Goal: Task Accomplishment & Management: Manage account settings

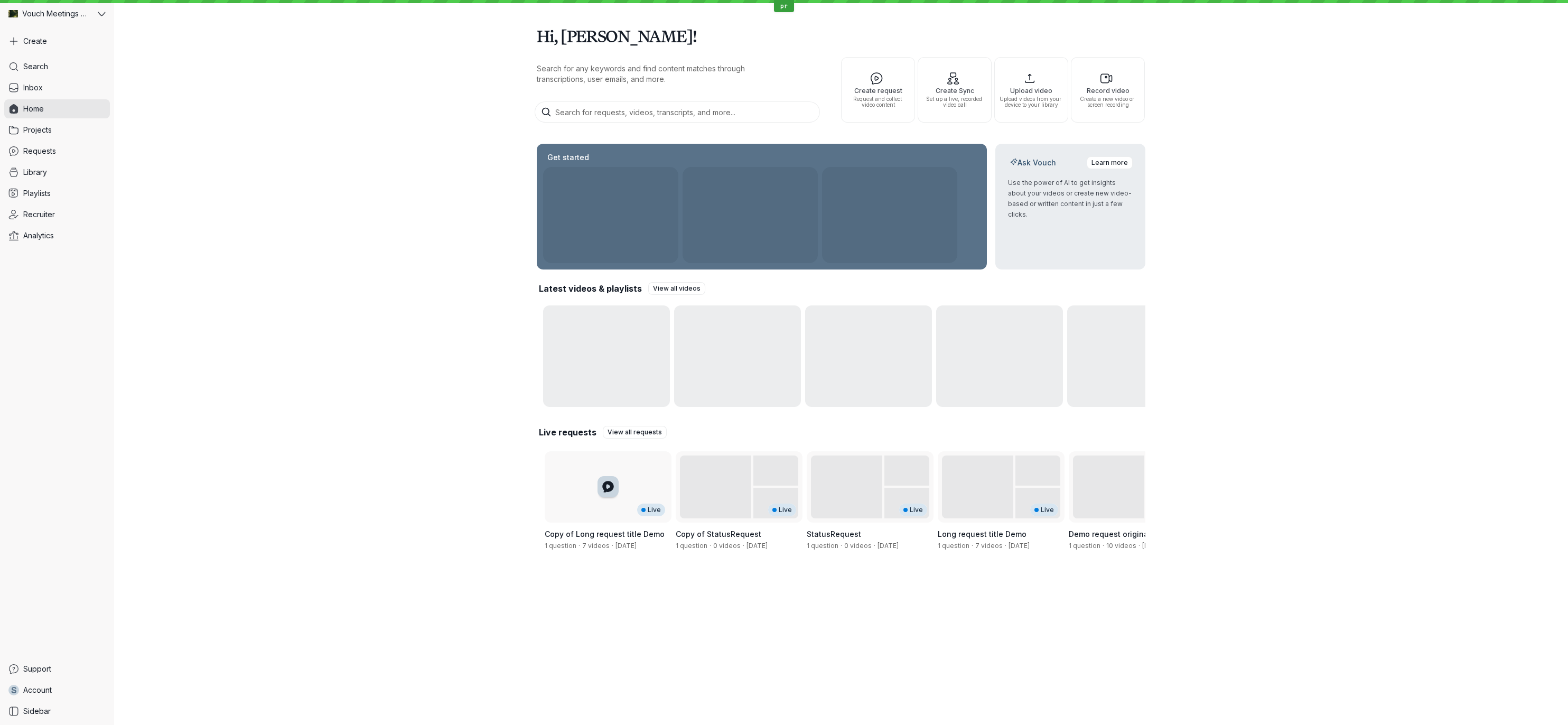
click at [487, 316] on div "Hi, [PERSON_NAME]! Search for any keywords and find content matches through tra…" at bounding box center [842, 288] width 1454 height 577
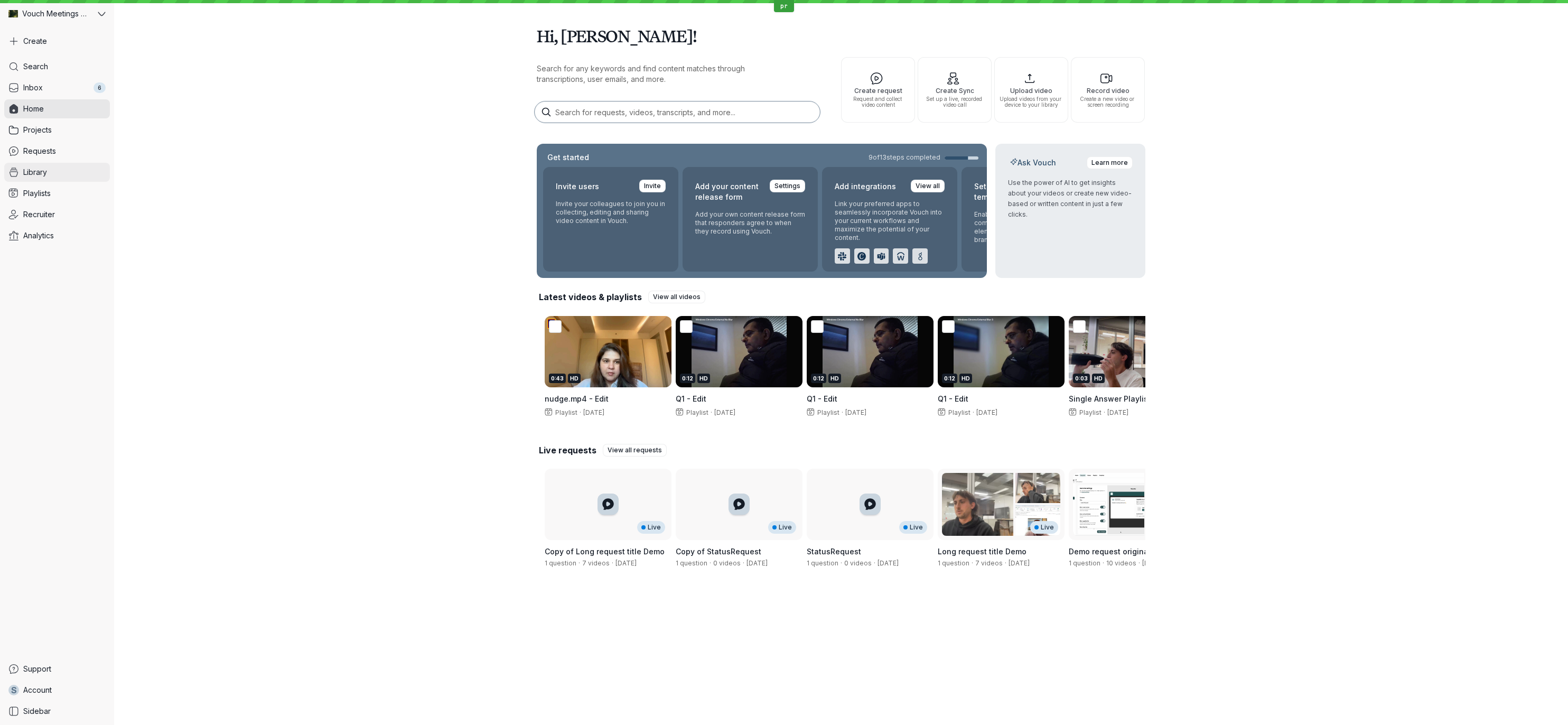
click at [58, 166] on link "Library" at bounding box center [58, 172] width 106 height 19
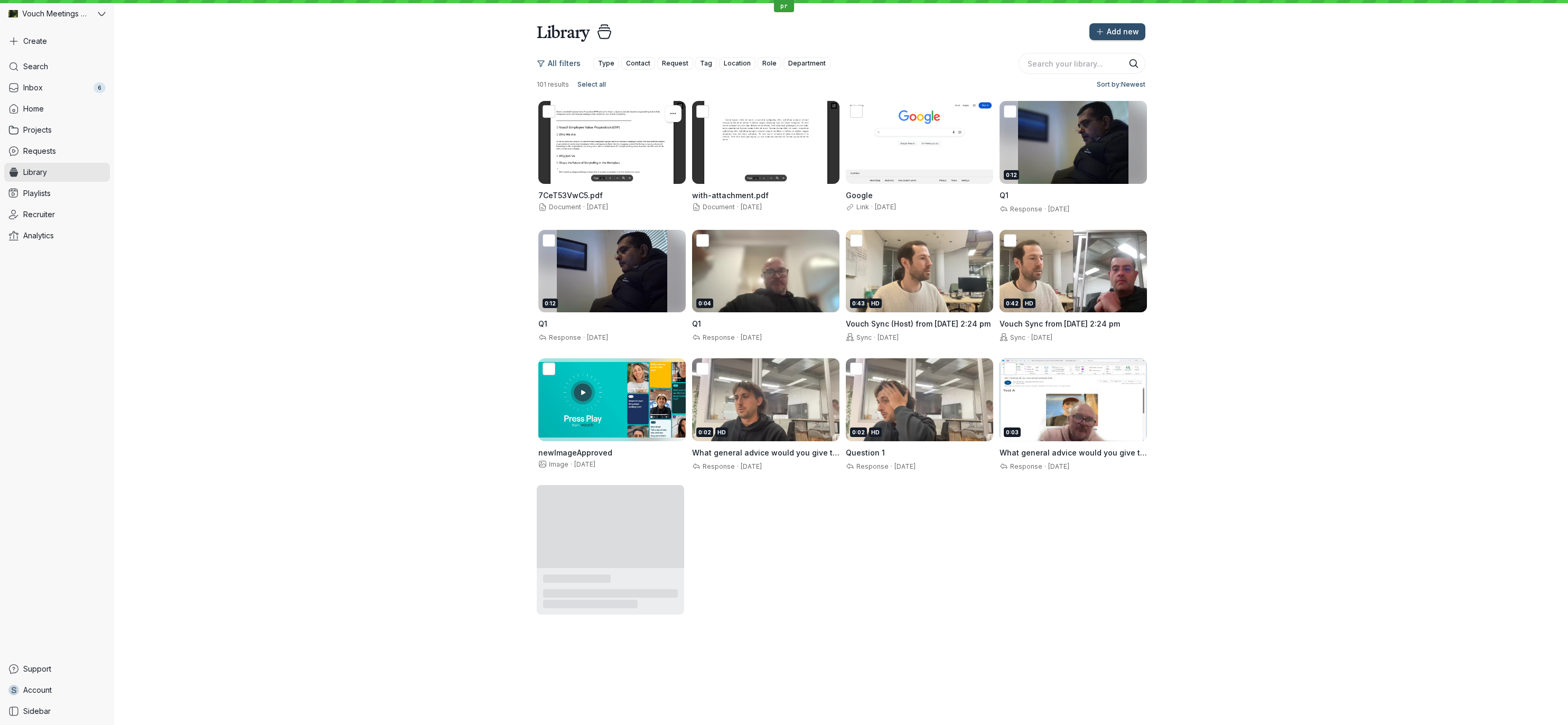
click at [555, 164] on div at bounding box center [612, 142] width 148 height 83
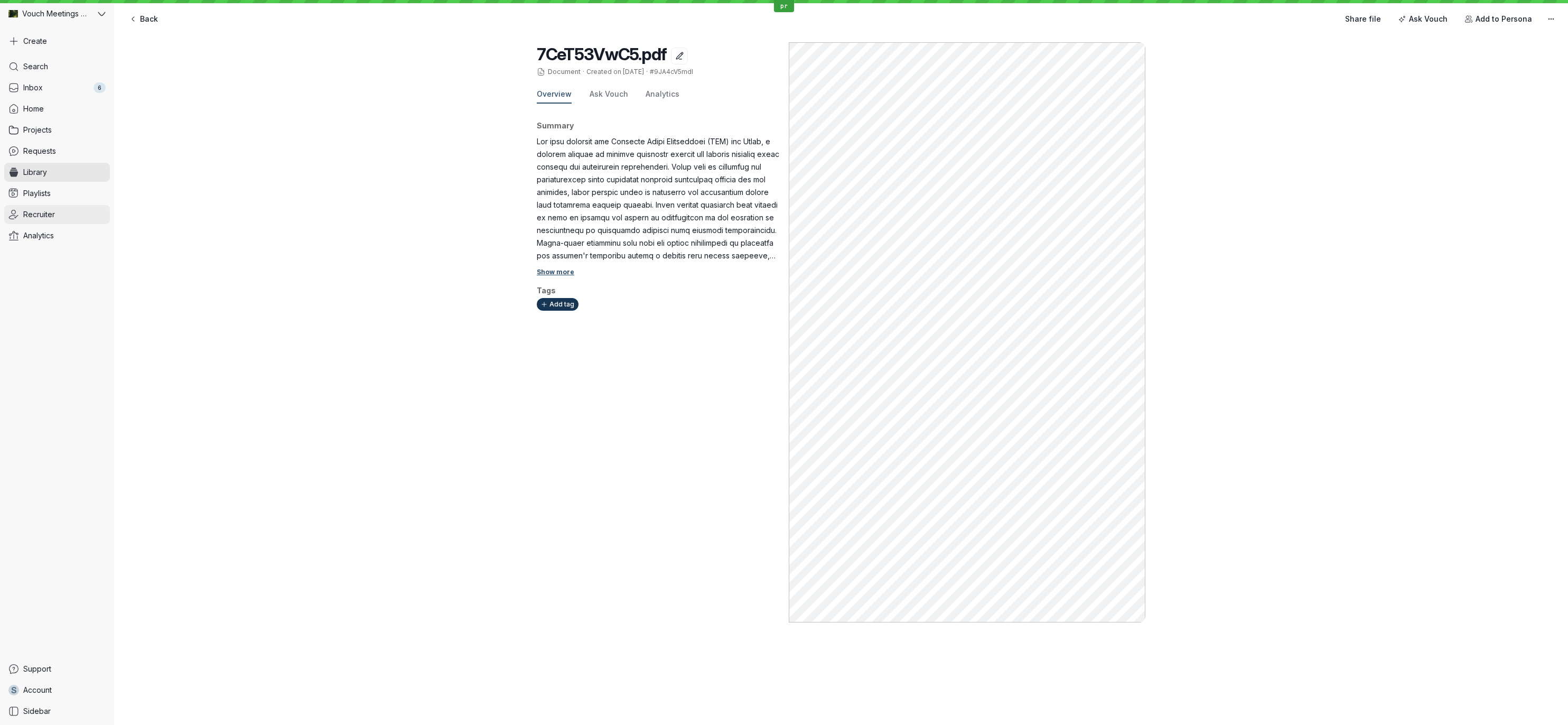
click at [34, 218] on span "Recruiter" at bounding box center [39, 215] width 32 height 11
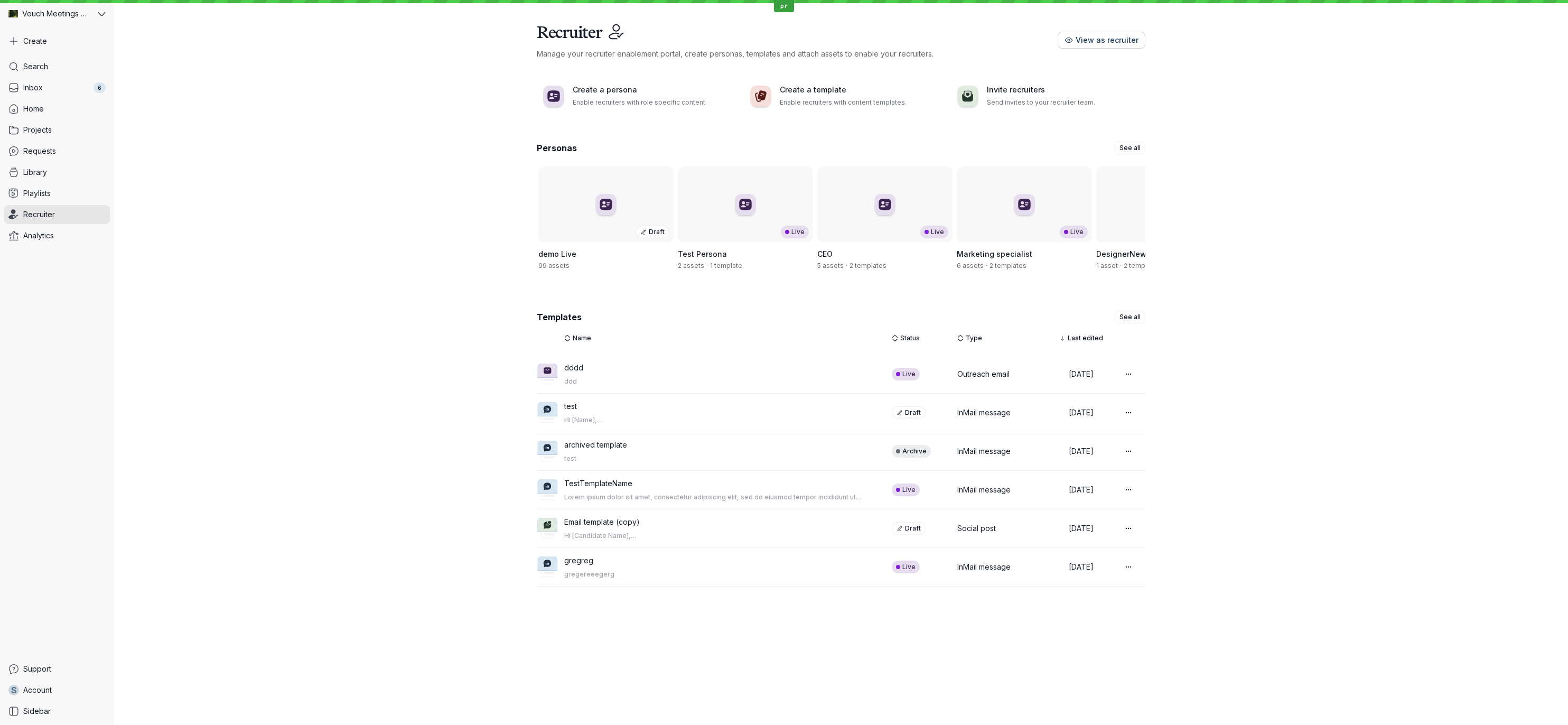
click at [1099, 46] on button "View as recruiter" at bounding box center [1102, 40] width 88 height 17
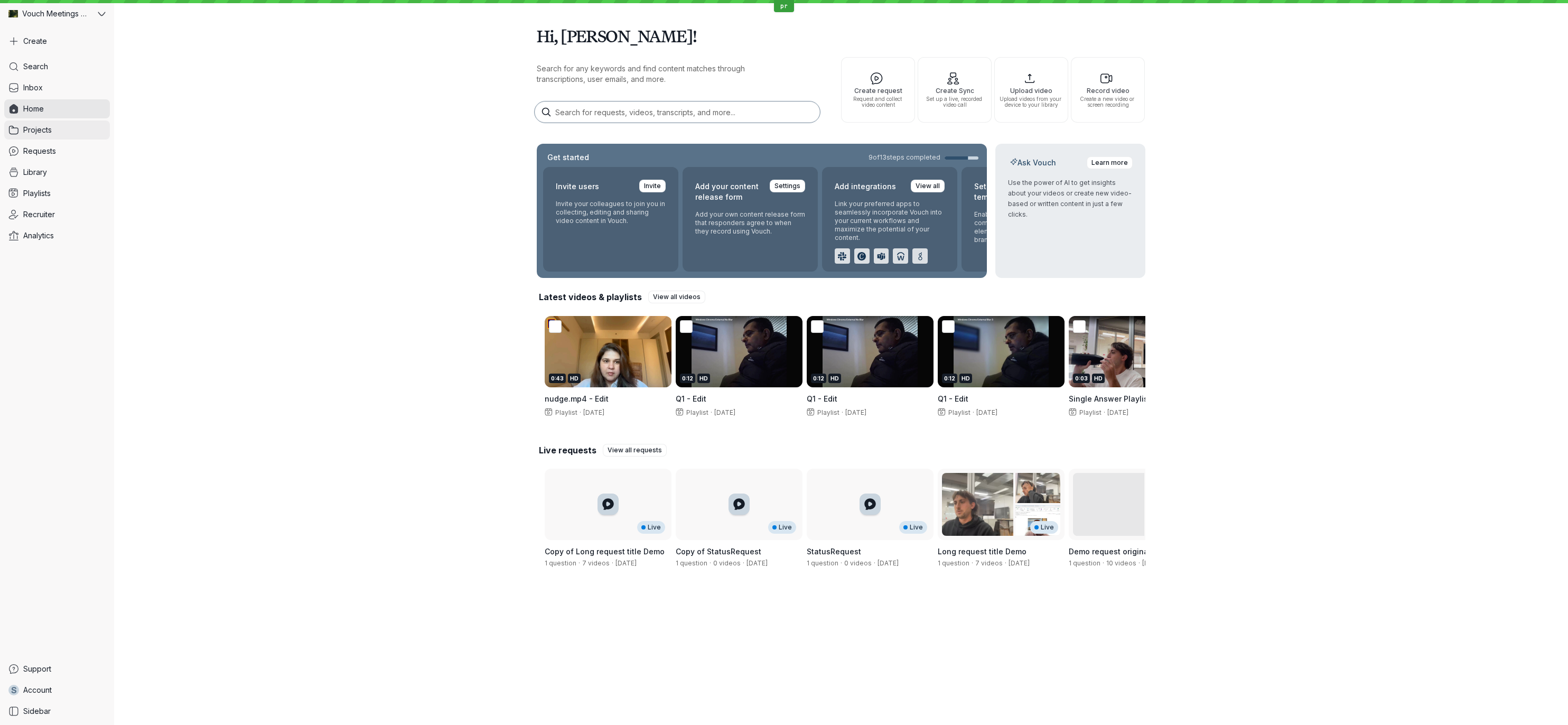
click at [69, 122] on link "Projects" at bounding box center [58, 129] width 106 height 19
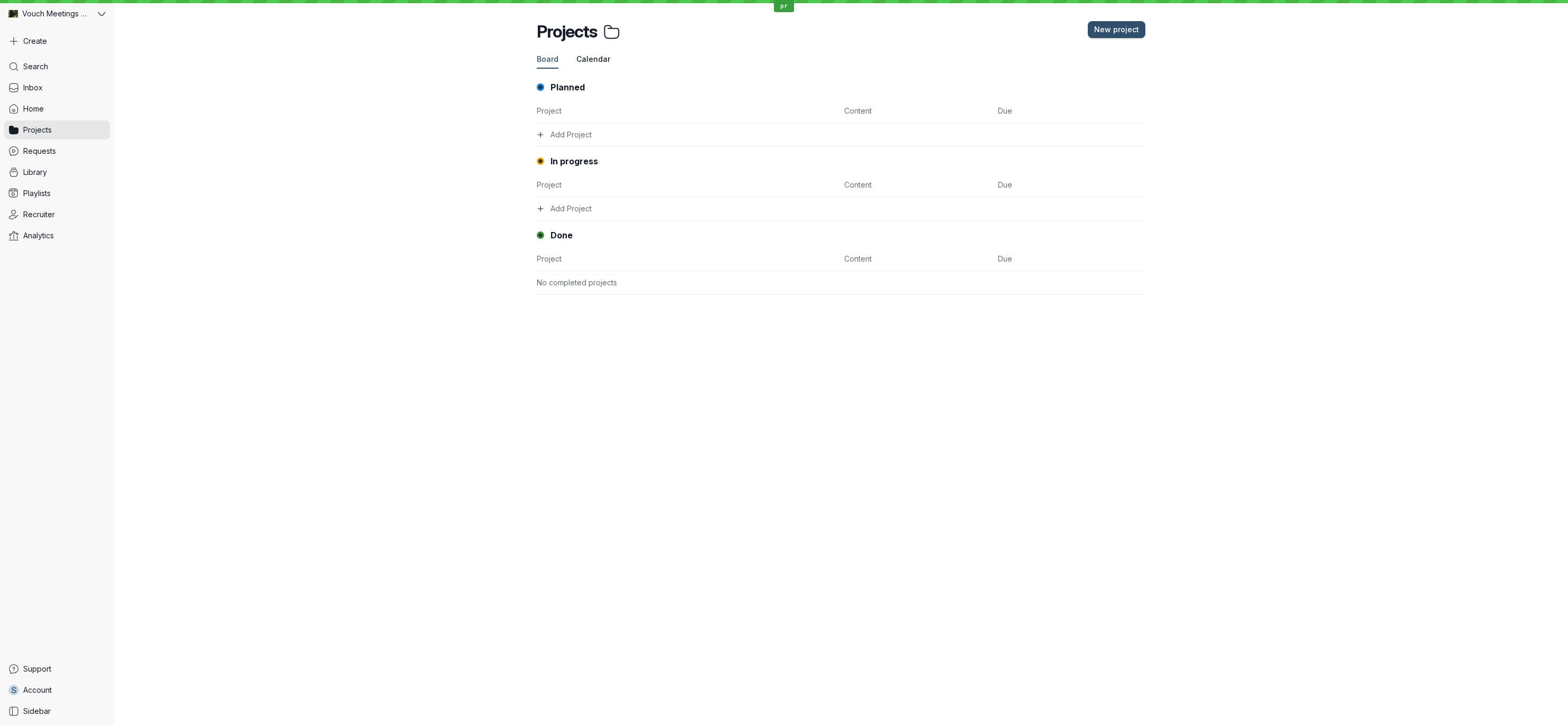
click at [595, 58] on span "Calendar" at bounding box center [593, 59] width 34 height 11
click at [549, 62] on span "Board" at bounding box center [547, 59] width 22 height 11
click at [87, 16] on span "Vouch Meetings Demo" at bounding box center [55, 14] width 67 height 11
click at [79, 77] on button "Vouch" at bounding box center [73, 75] width 125 height 21
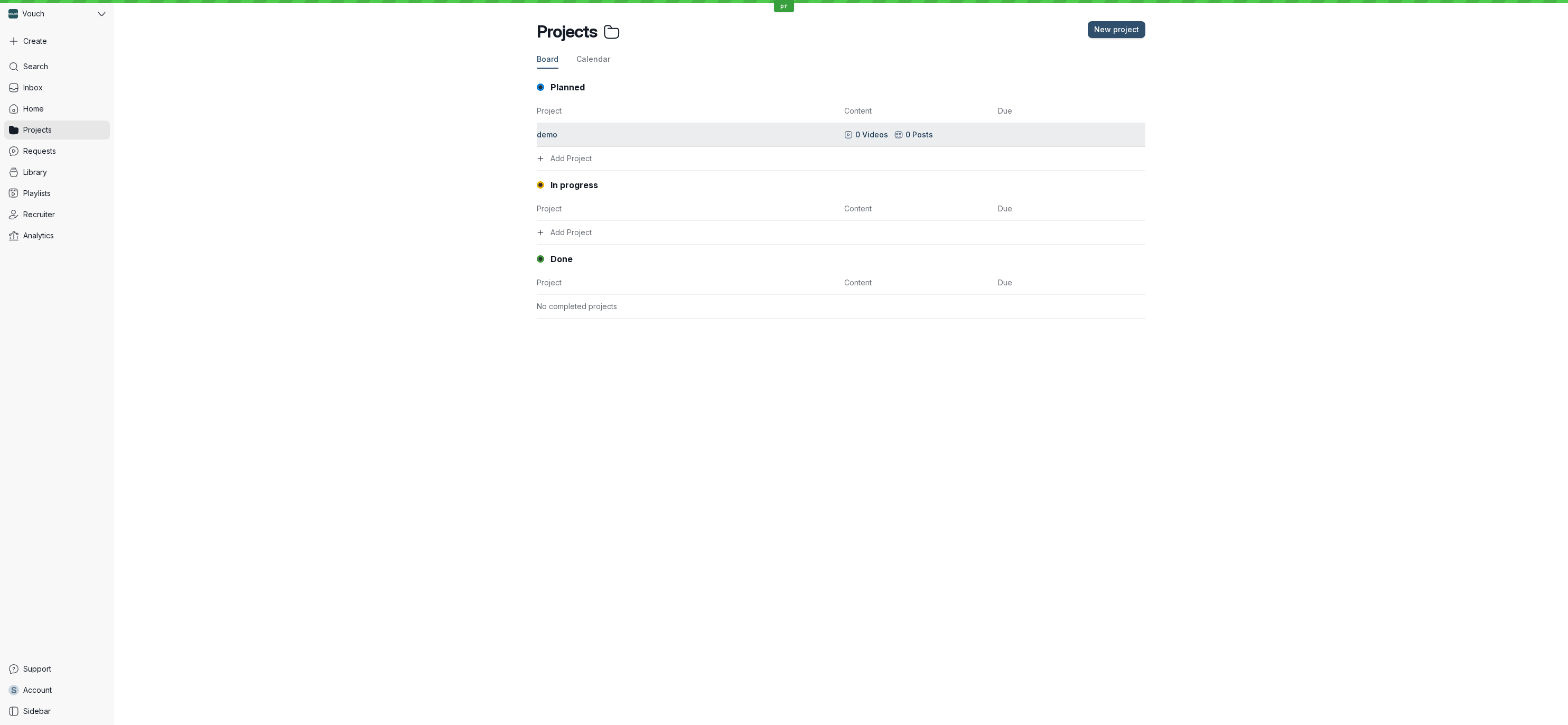
click at [621, 134] on div "demo" at bounding box center [687, 135] width 301 height 11
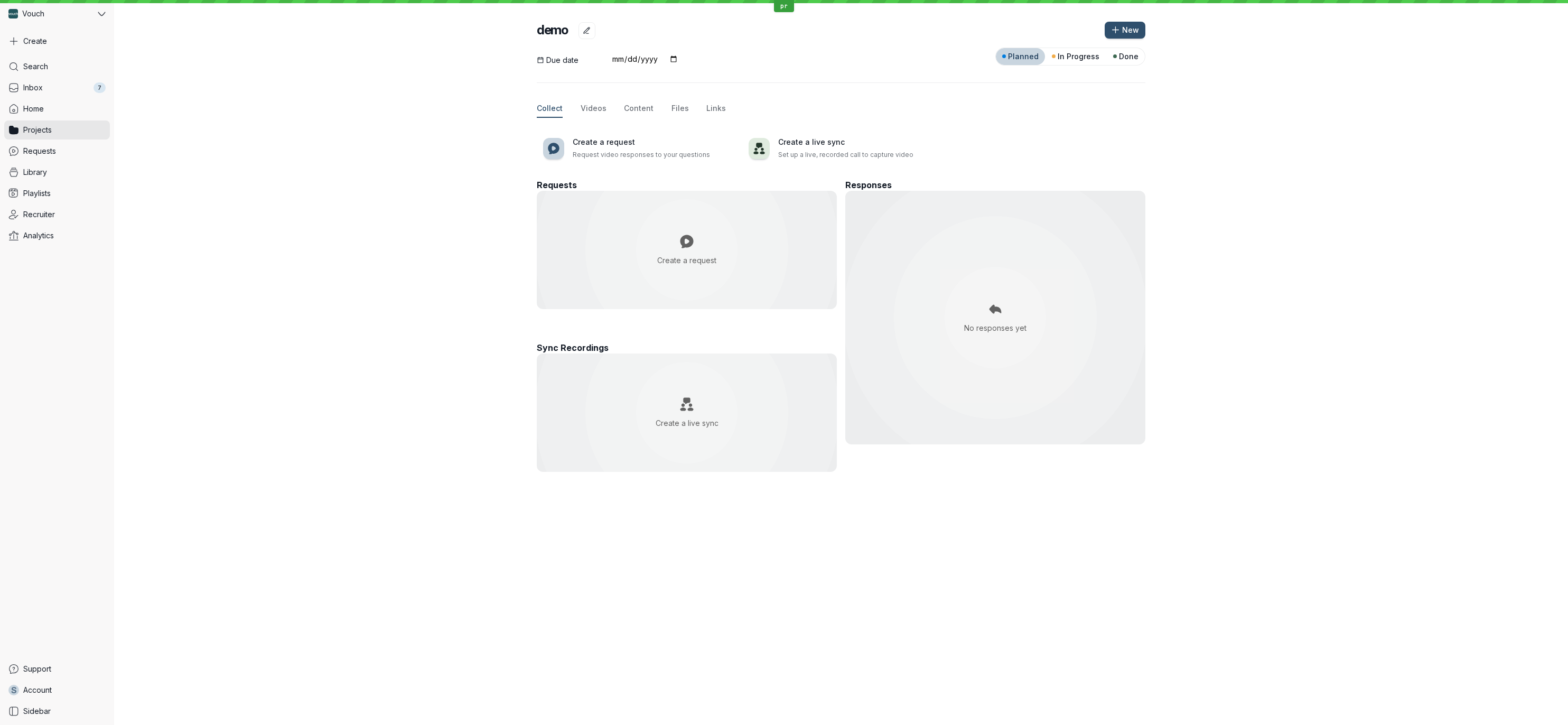
click at [716, 255] on div "Create a request" at bounding box center [686, 250] width 254 height 57
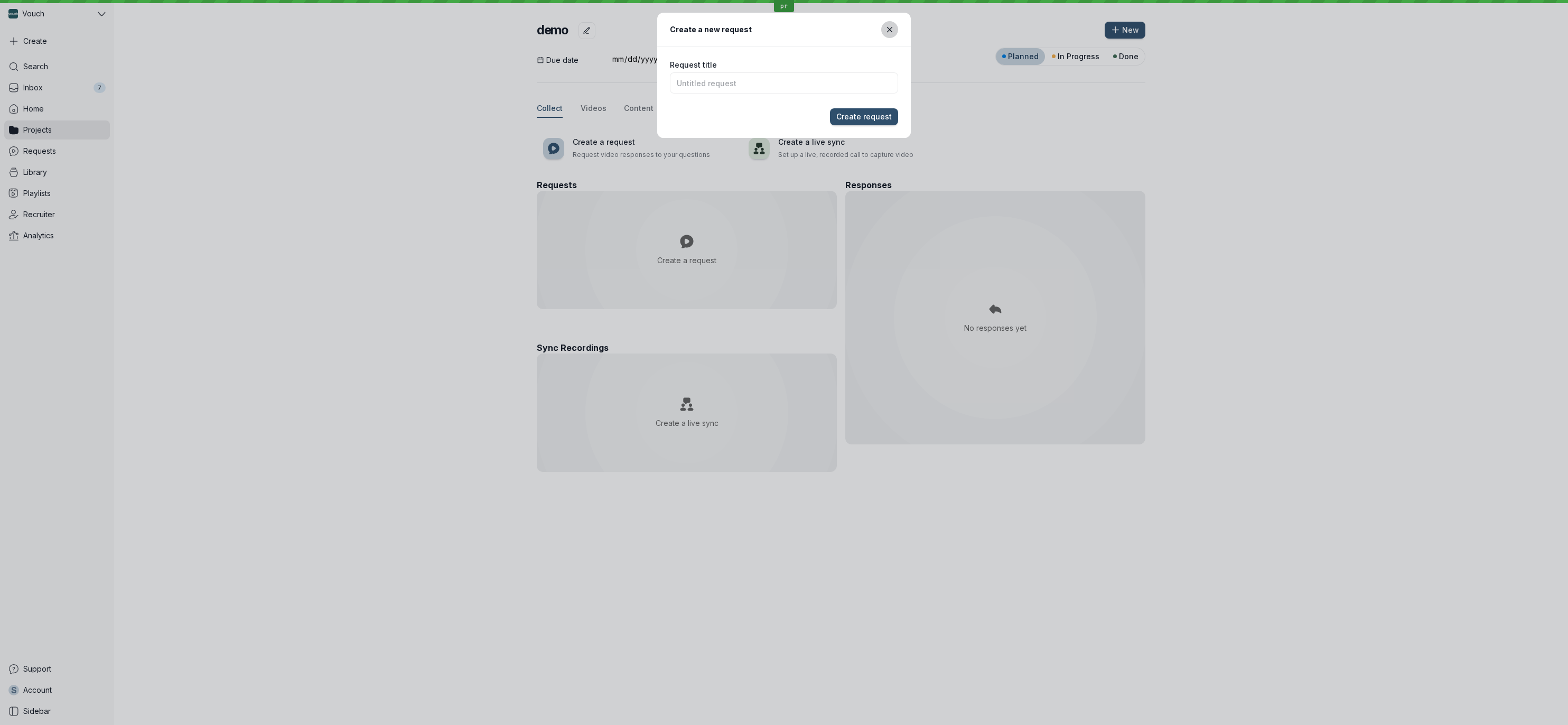
click at [886, 27] on icon "Close modal" at bounding box center [890, 30] width 9 height 9
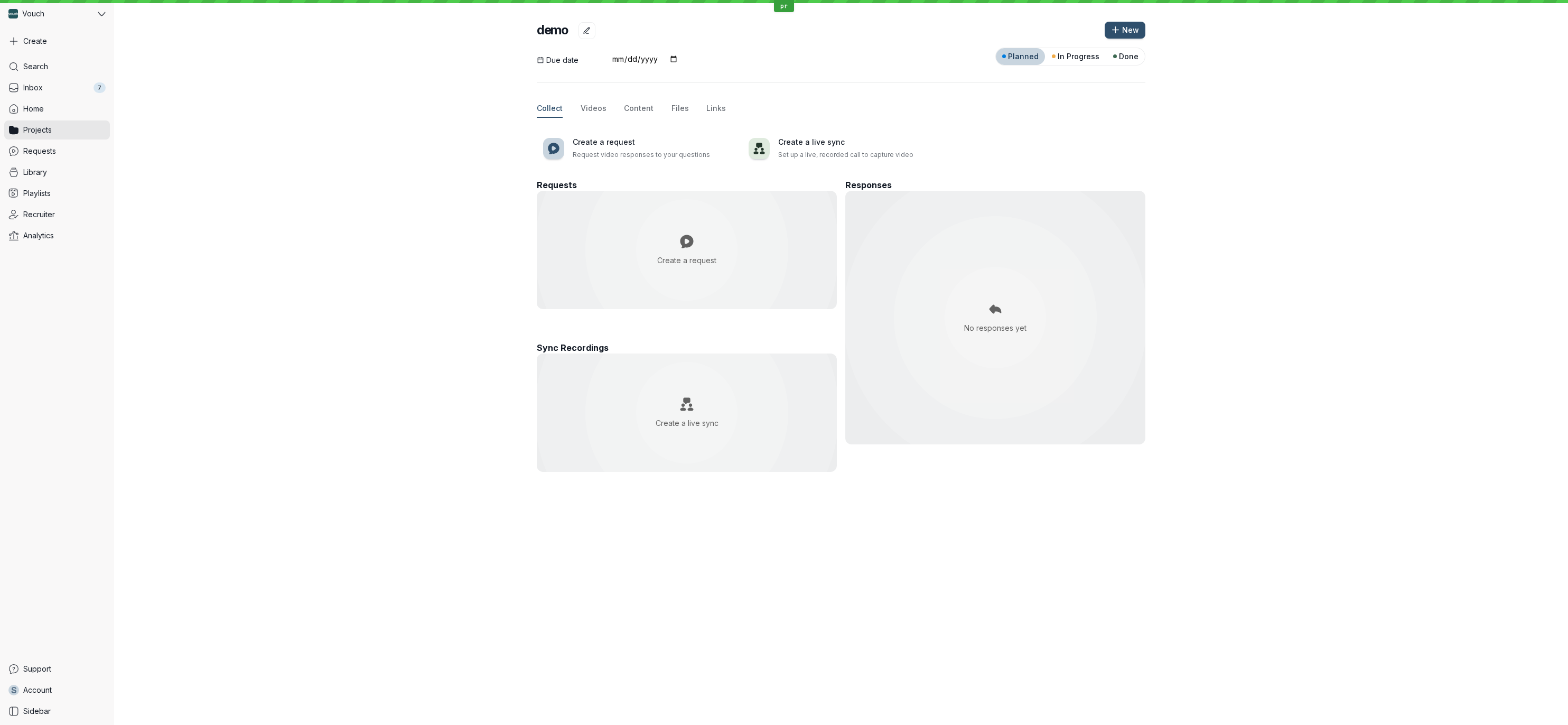
click at [755, 415] on div "Create a live sync" at bounding box center [686, 412] width 254 height 57
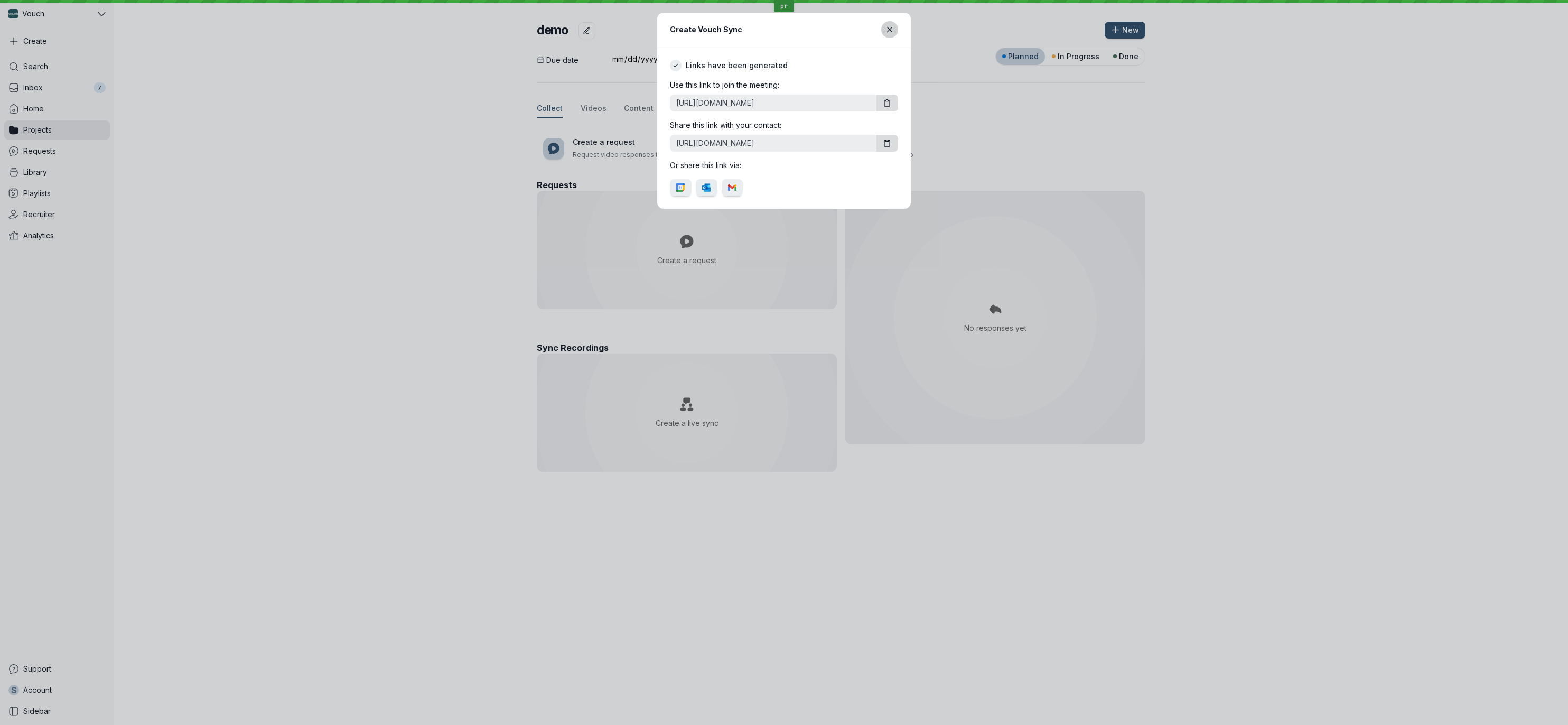
click at [889, 34] on button "Close modal" at bounding box center [890, 30] width 17 height 17
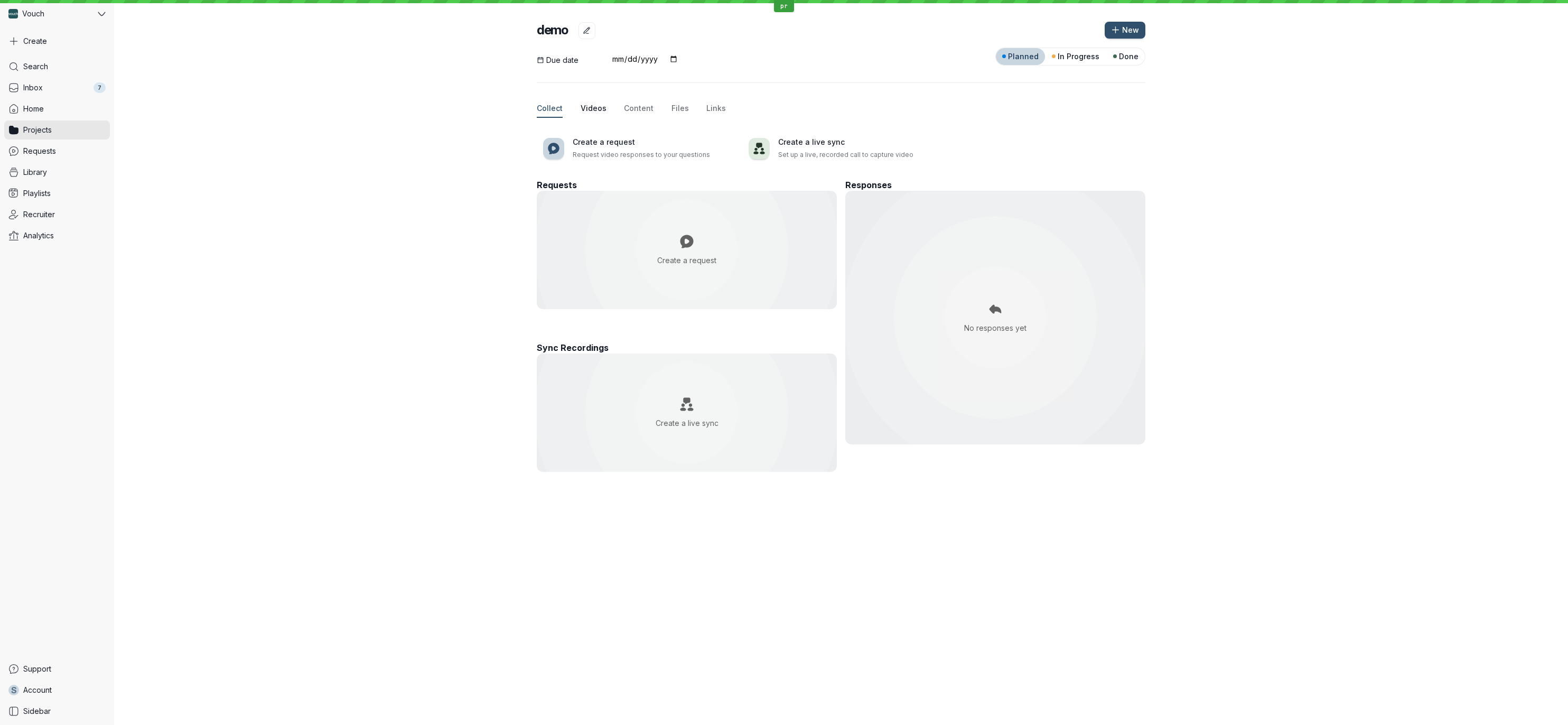
click at [597, 110] on span "Videos" at bounding box center [593, 108] width 26 height 11
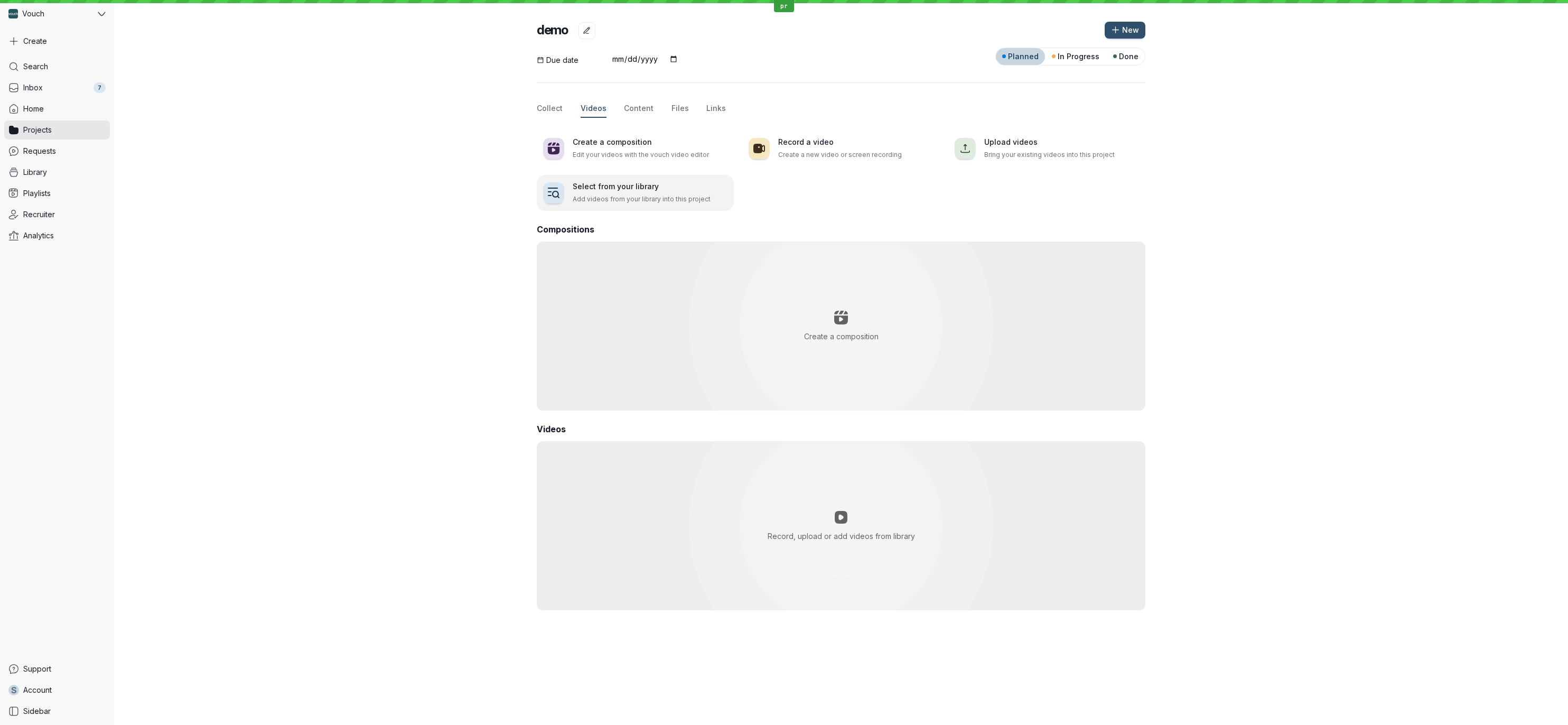
click at [622, 185] on h3 "Select from your library" at bounding box center [650, 186] width 155 height 11
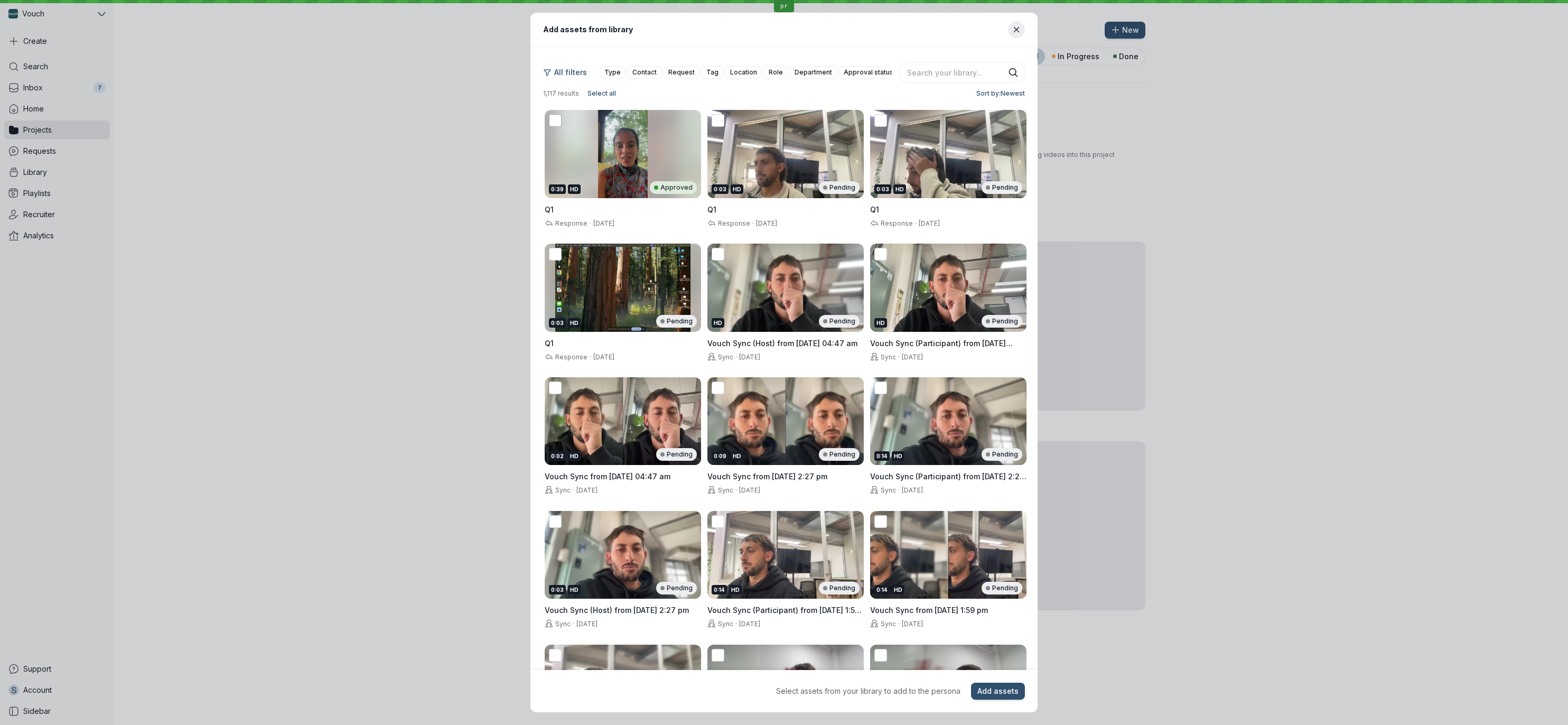
click at [555, 123] on icon at bounding box center [555, 120] width 11 height 11
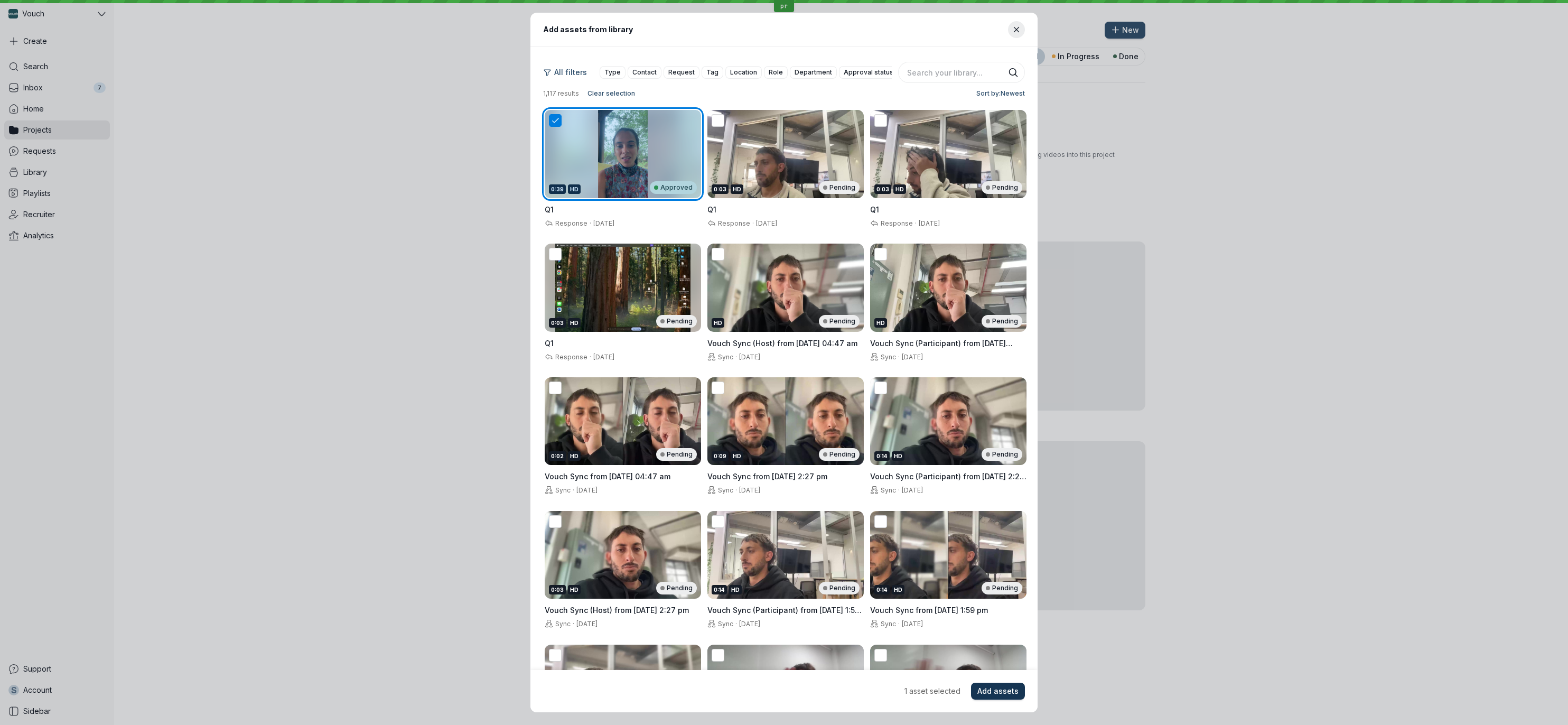
click at [997, 697] on button "Add assets" at bounding box center [997, 691] width 54 height 17
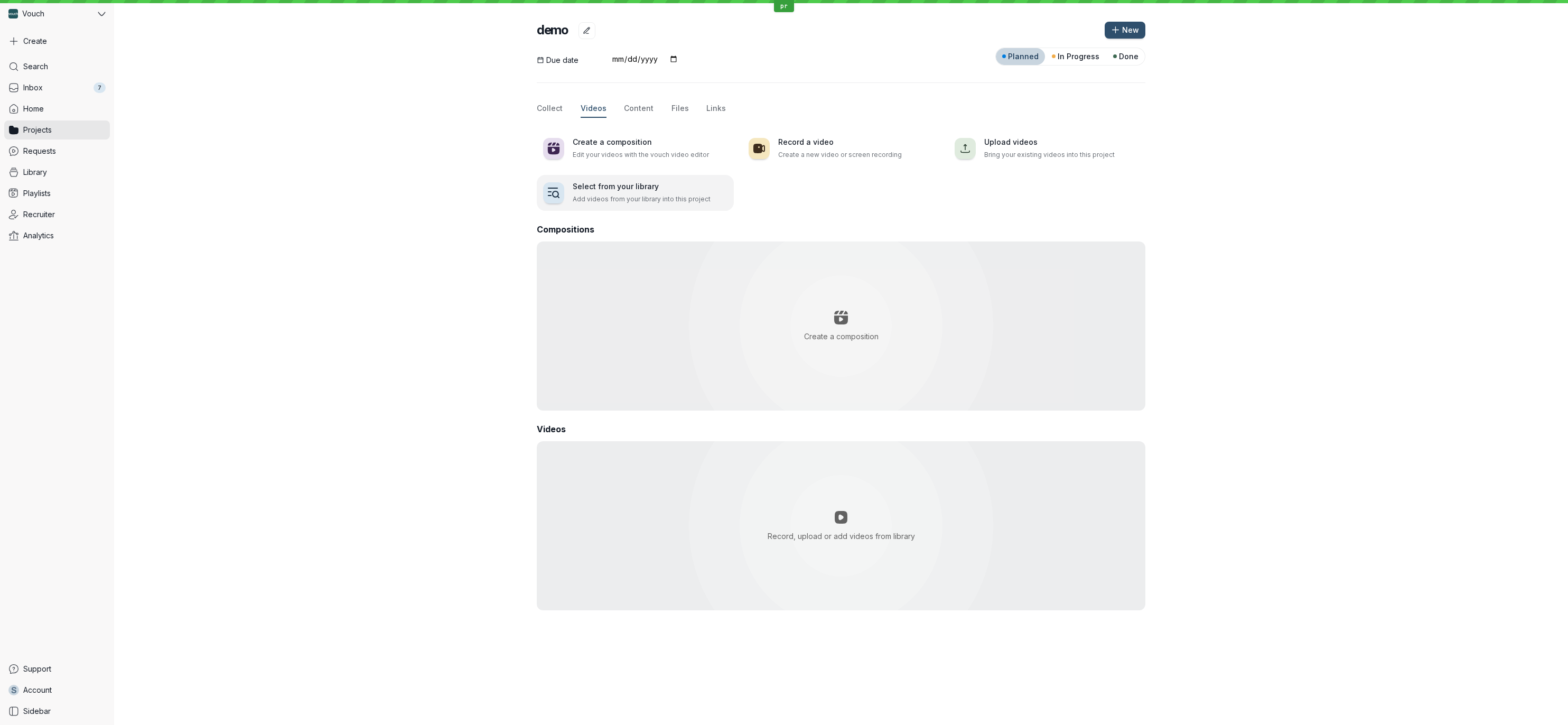
click at [593, 202] on p "Add videos from your library into this project" at bounding box center [650, 199] width 155 height 11
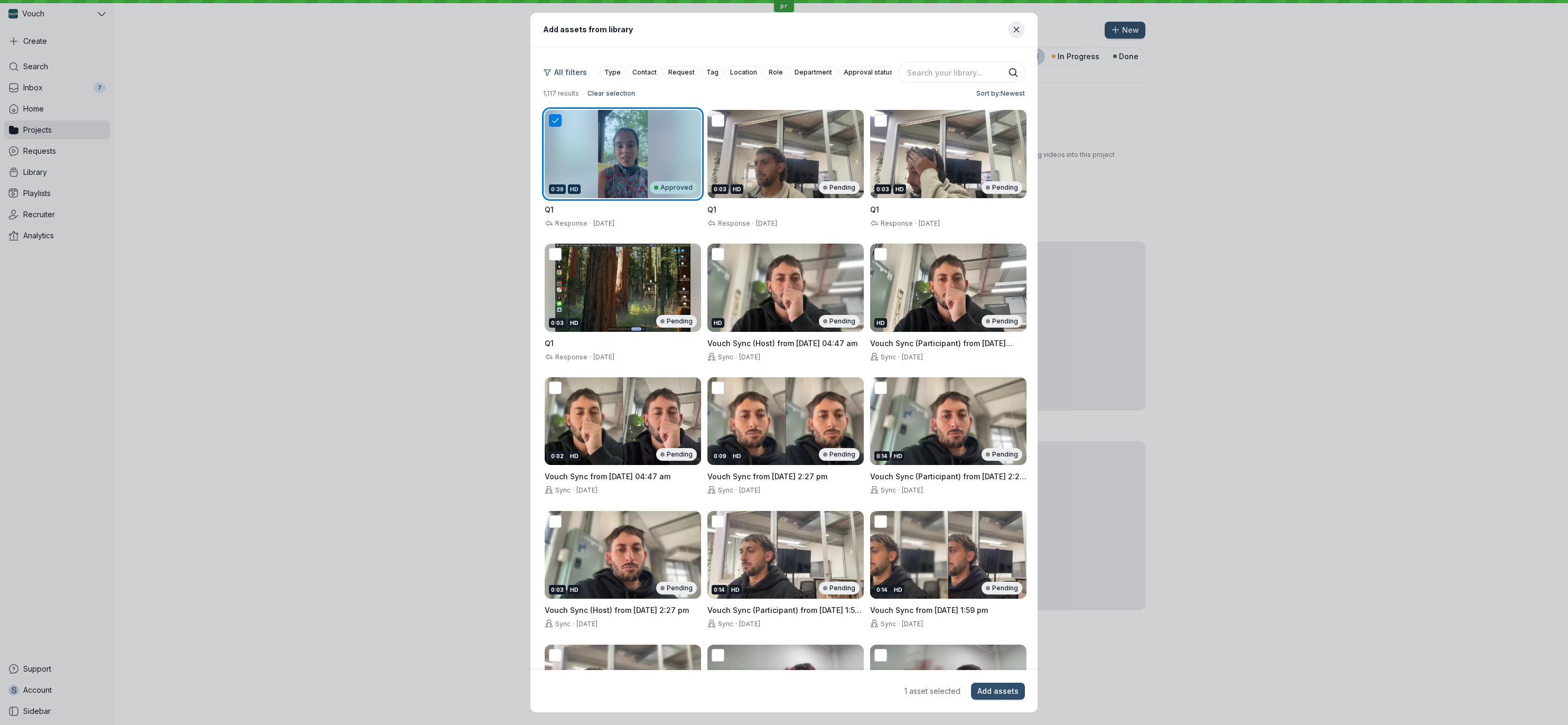
click at [733, 141] on div "0:03 HD Pending" at bounding box center [786, 154] width 157 height 89
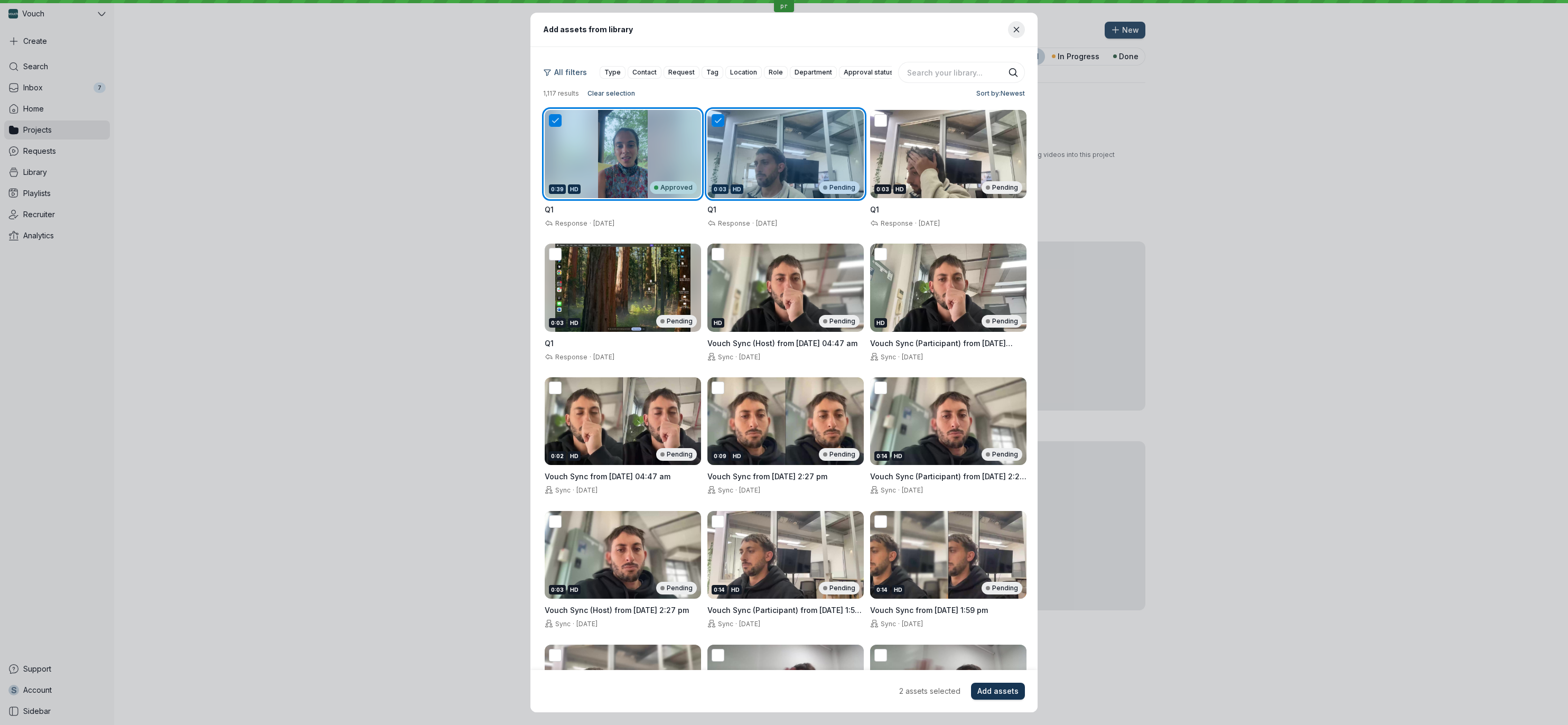
click at [984, 687] on span "Add assets" at bounding box center [998, 691] width 41 height 11
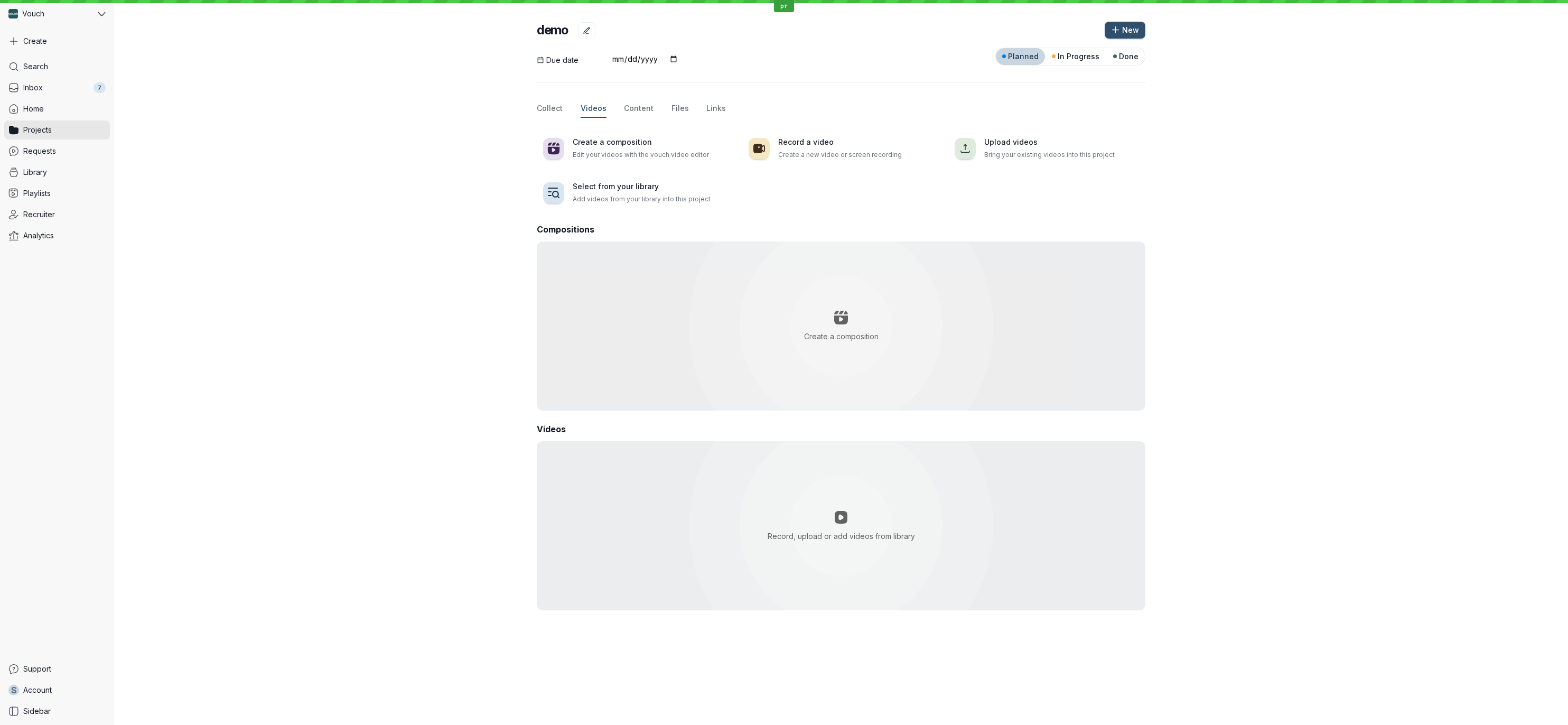
click at [1088, 605] on div at bounding box center [841, 525] width 608 height 169
click at [628, 116] on button "Content" at bounding box center [639, 109] width 30 height 18
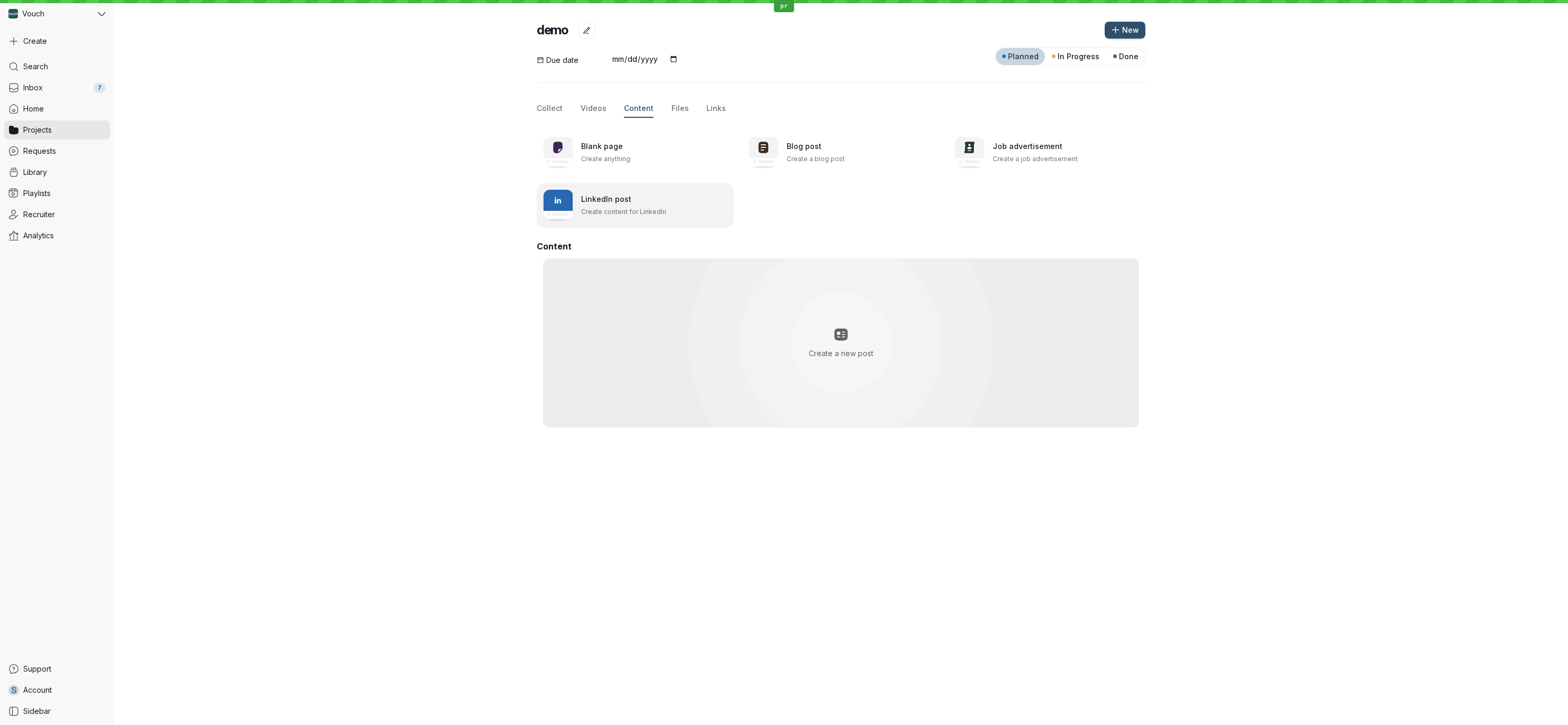
click at [636, 207] on p "Create content for LinkedIn" at bounding box center [654, 212] width 146 height 11
click at [671, 114] on button "Files" at bounding box center [680, 109] width 17 height 18
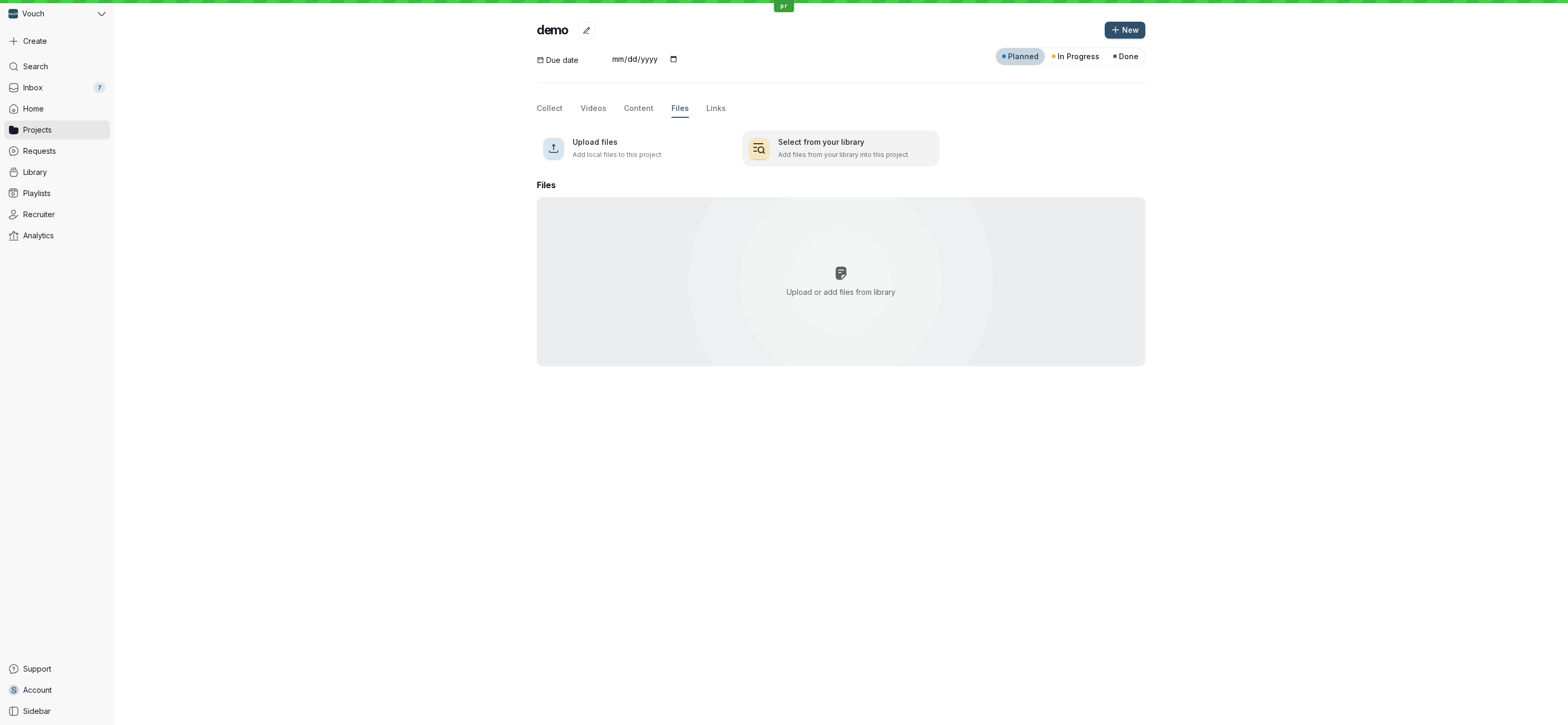
click at [783, 155] on p "Add files from your library into this project" at bounding box center [856, 155] width 155 height 11
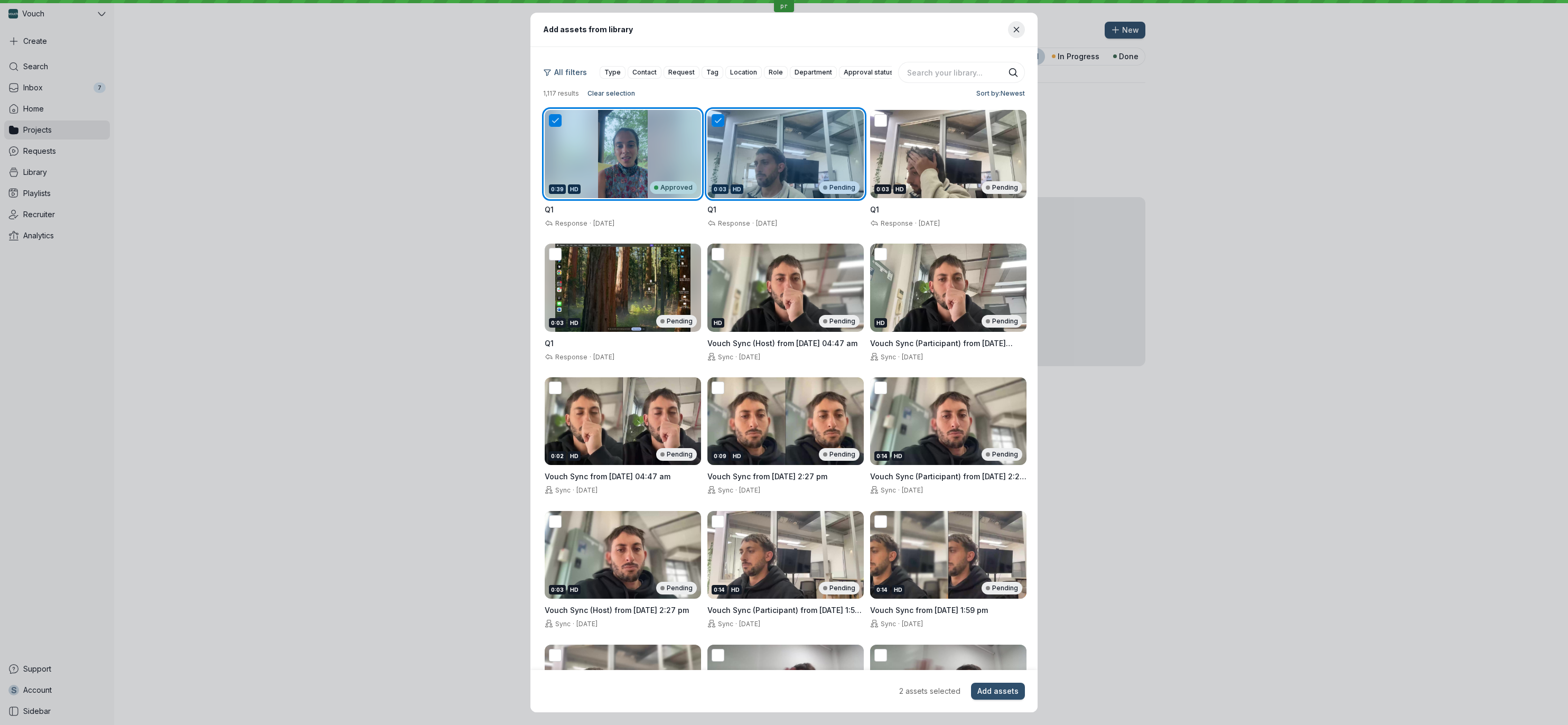
click at [848, 34] on div "Add assets from library" at bounding box center [773, 30] width 459 height 12
click at [1016, 27] on icon "Close modal" at bounding box center [1017, 30] width 9 height 9
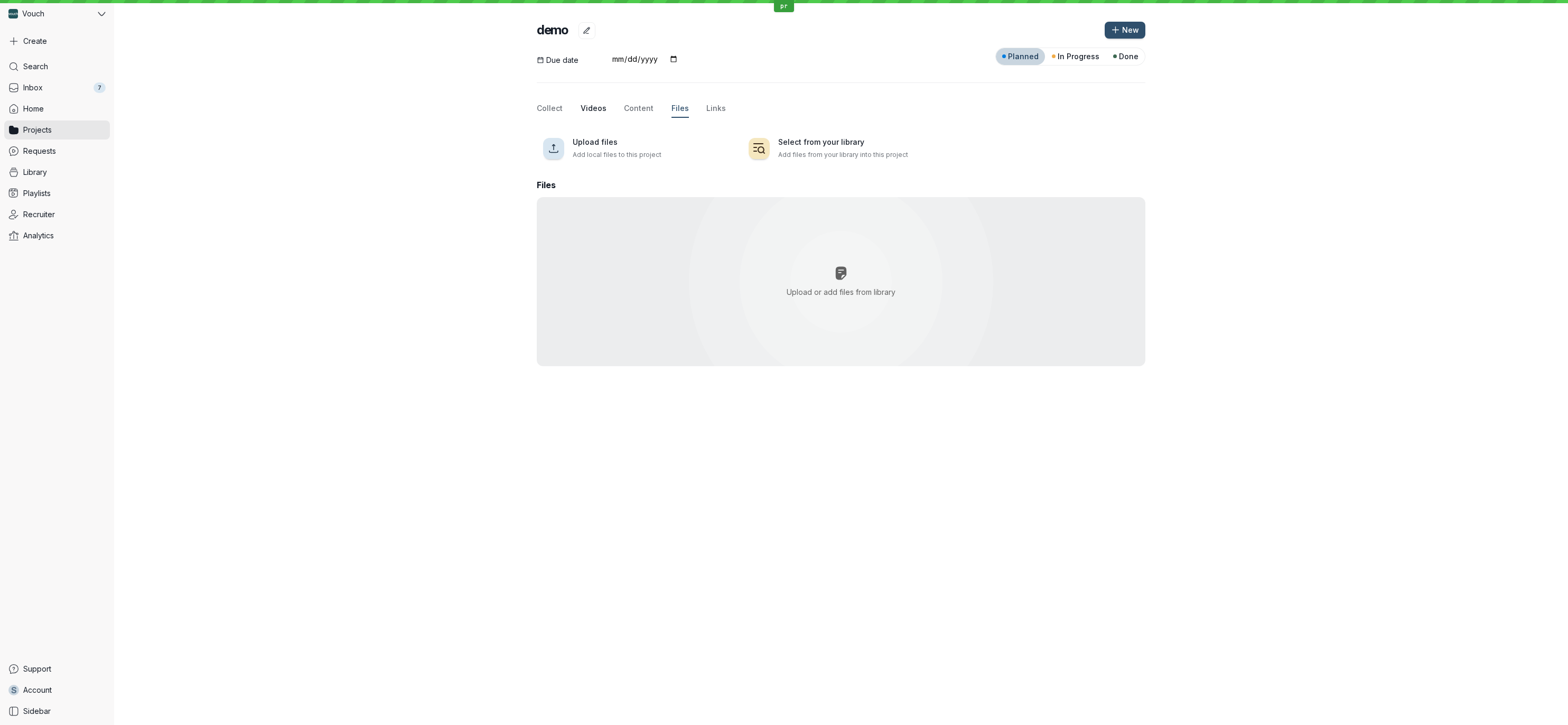
click at [590, 111] on span "Videos" at bounding box center [593, 108] width 26 height 11
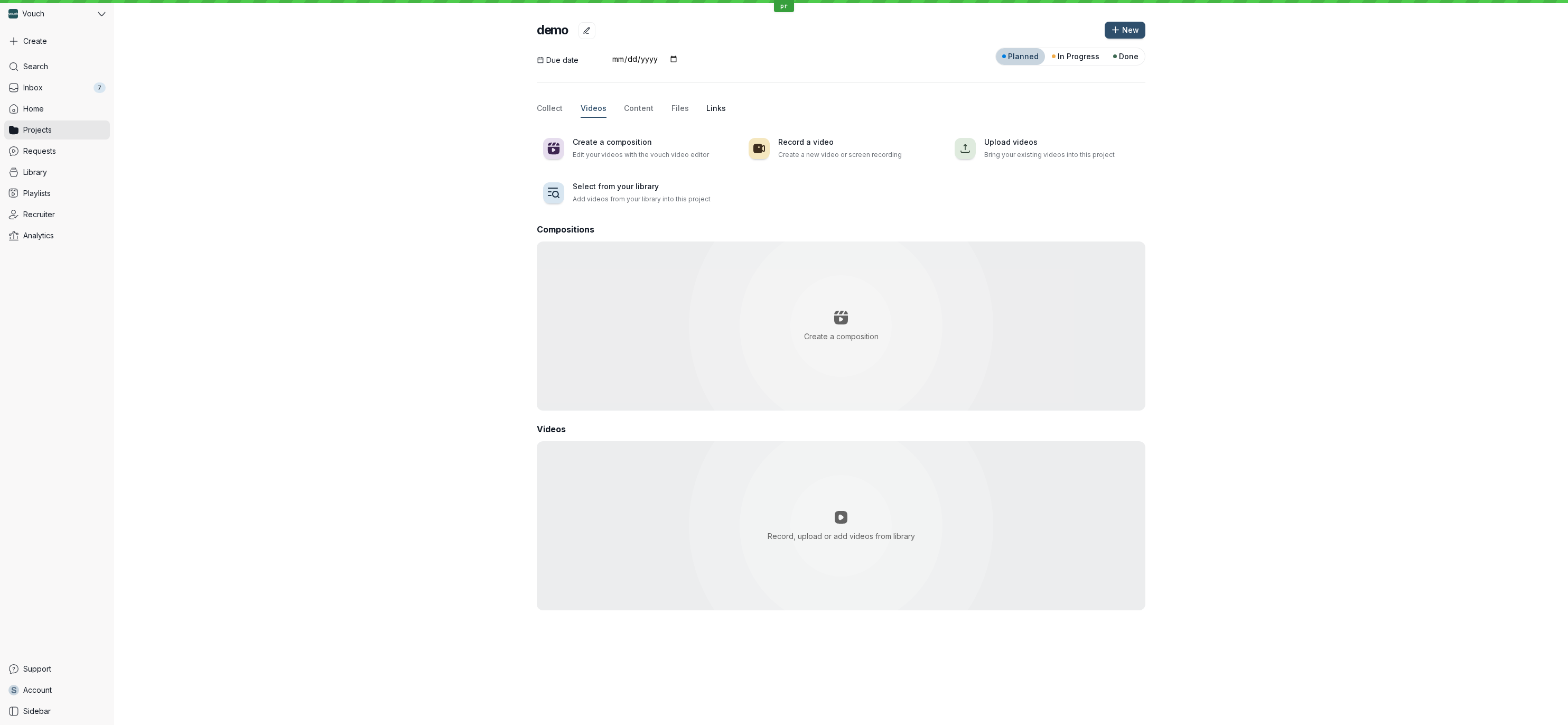
click at [712, 107] on span "Links" at bounding box center [717, 108] width 20 height 11
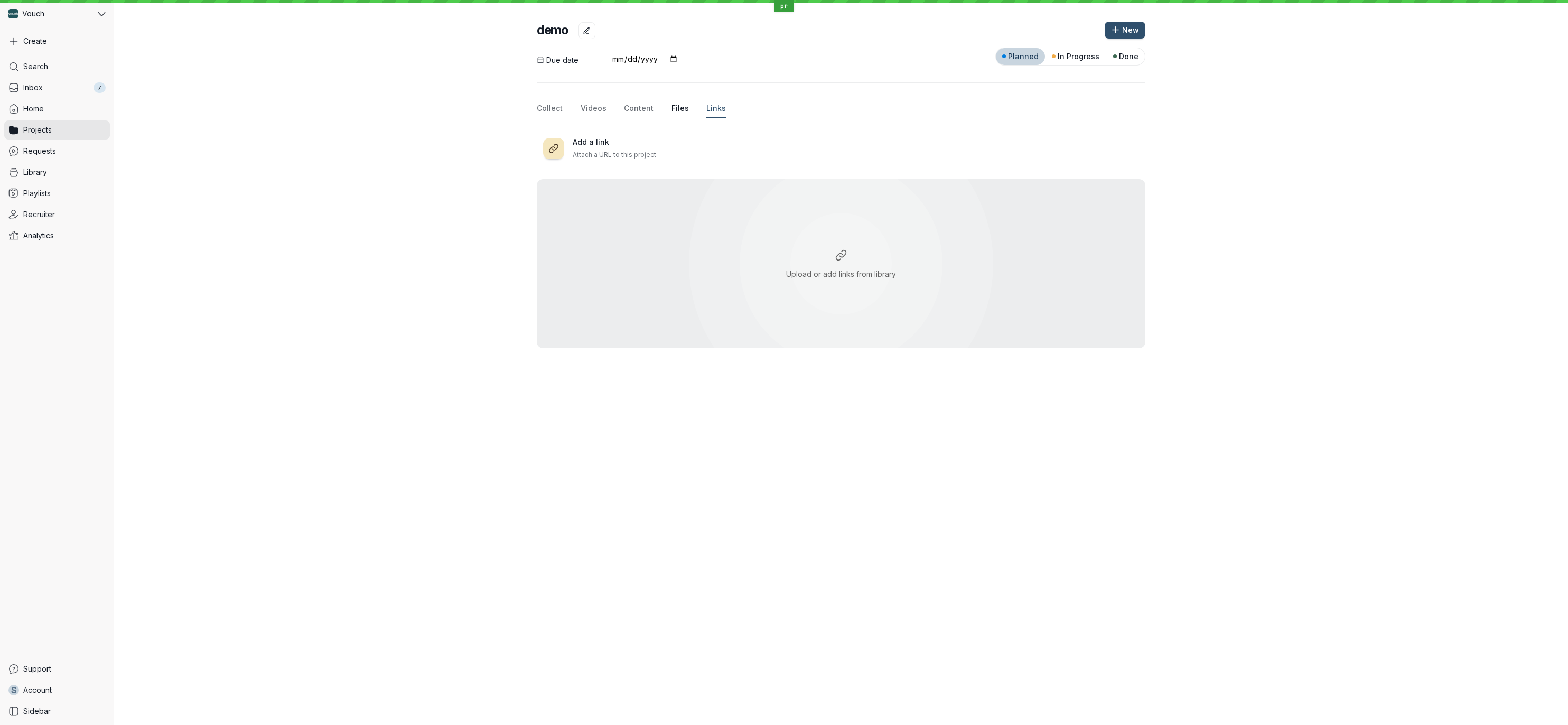
click at [671, 110] on span "Files" at bounding box center [680, 108] width 17 height 11
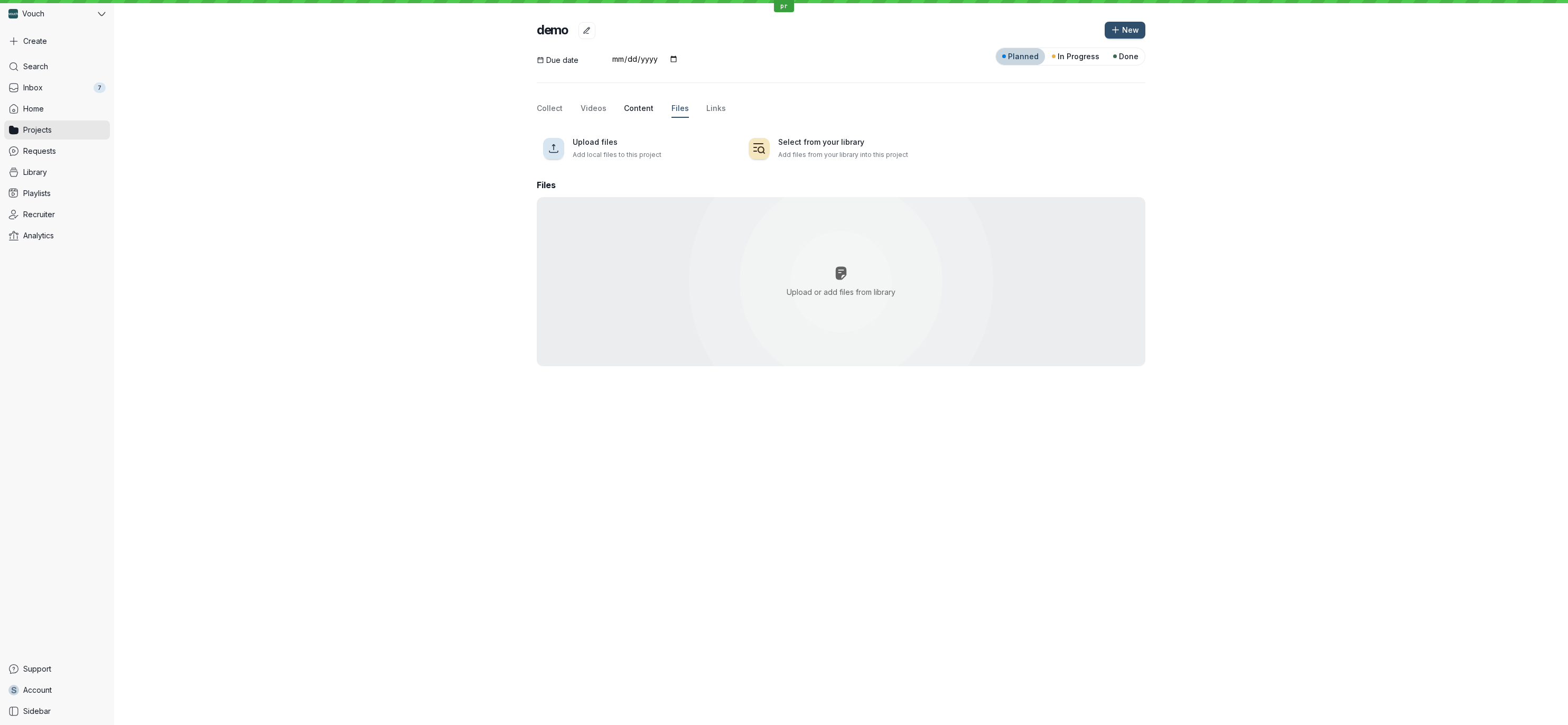
click at [633, 110] on span "Content" at bounding box center [639, 108] width 30 height 11
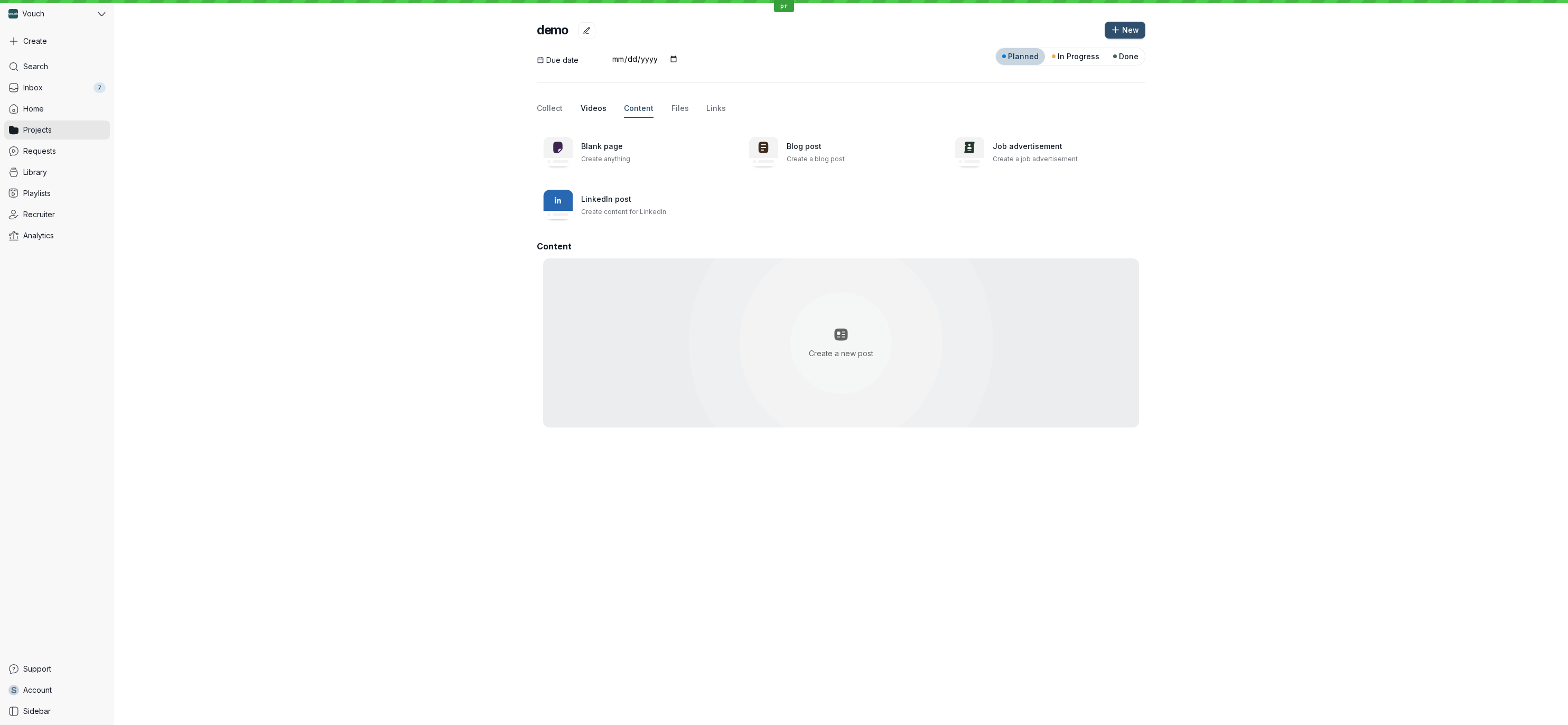
click at [580, 111] on span "Videos" at bounding box center [593, 108] width 26 height 11
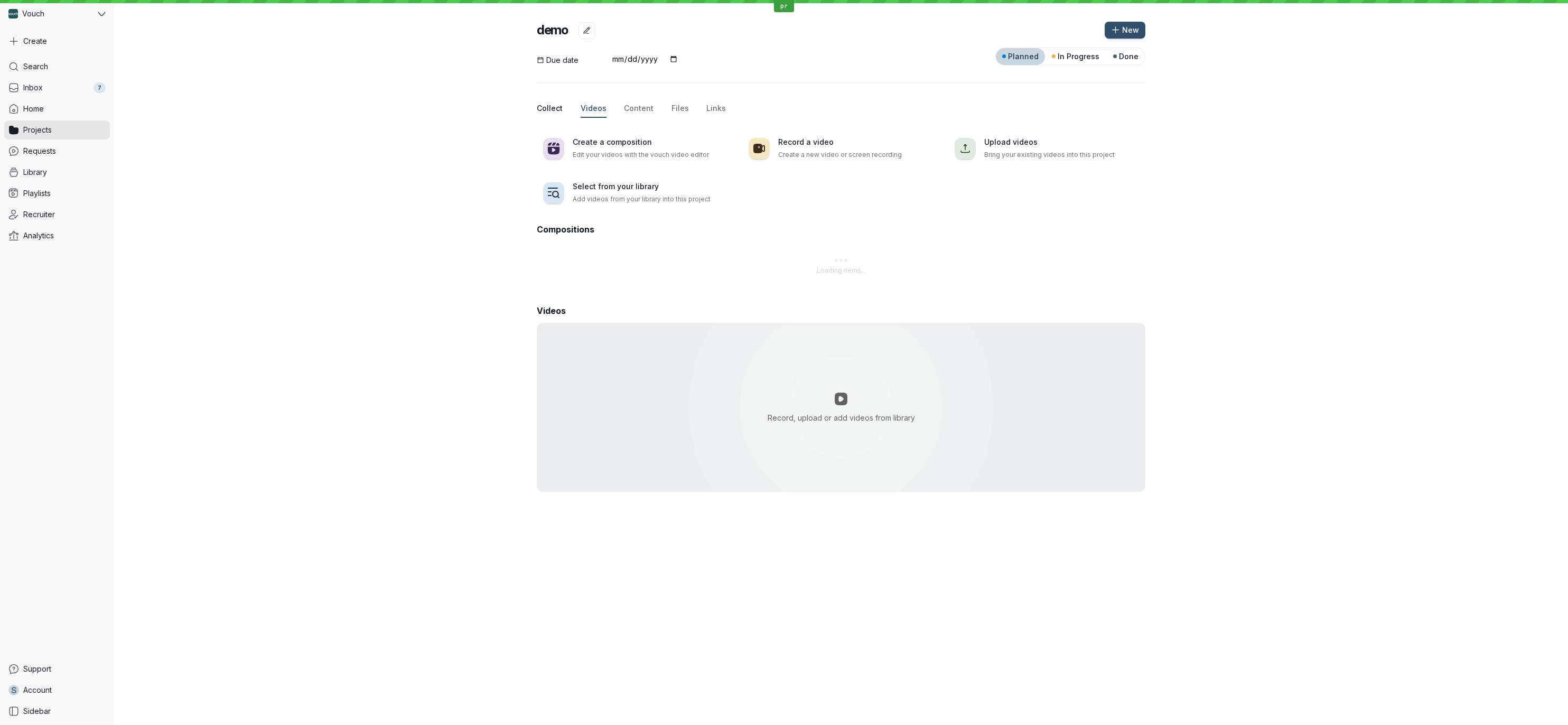
click at [539, 110] on span "Collect" at bounding box center [549, 108] width 26 height 11
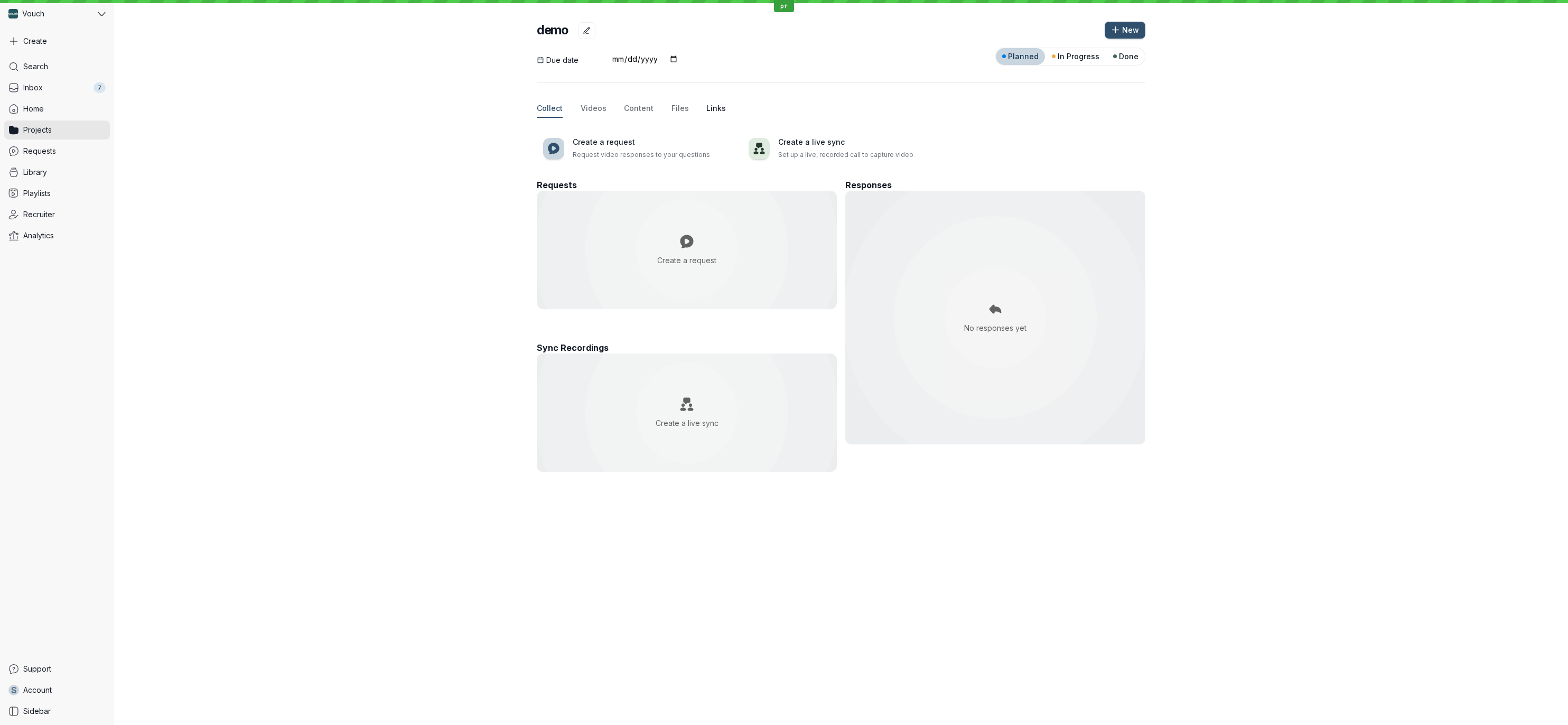
click at [707, 111] on span "Links" at bounding box center [717, 108] width 20 height 11
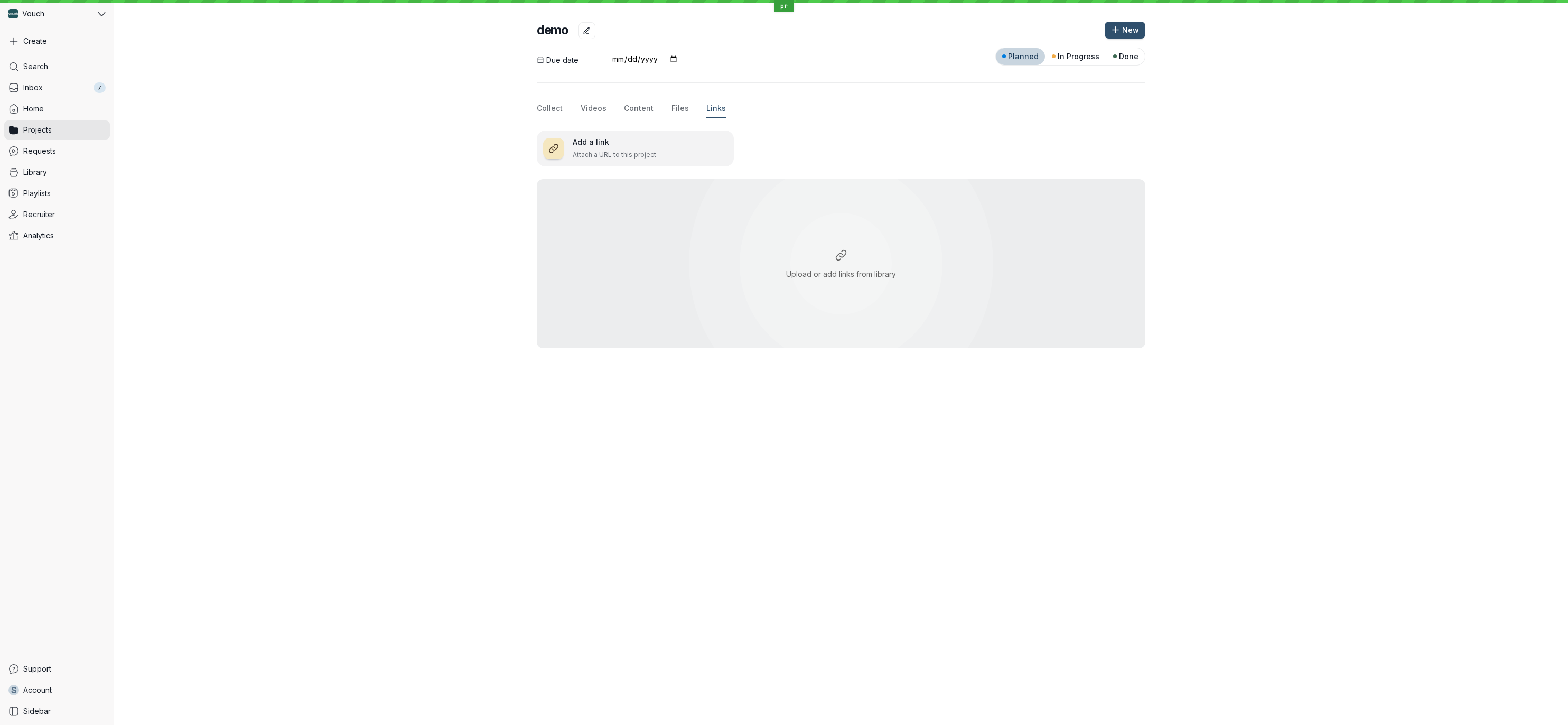
click at [639, 142] on h3 "Add a link" at bounding box center [650, 142] width 155 height 11
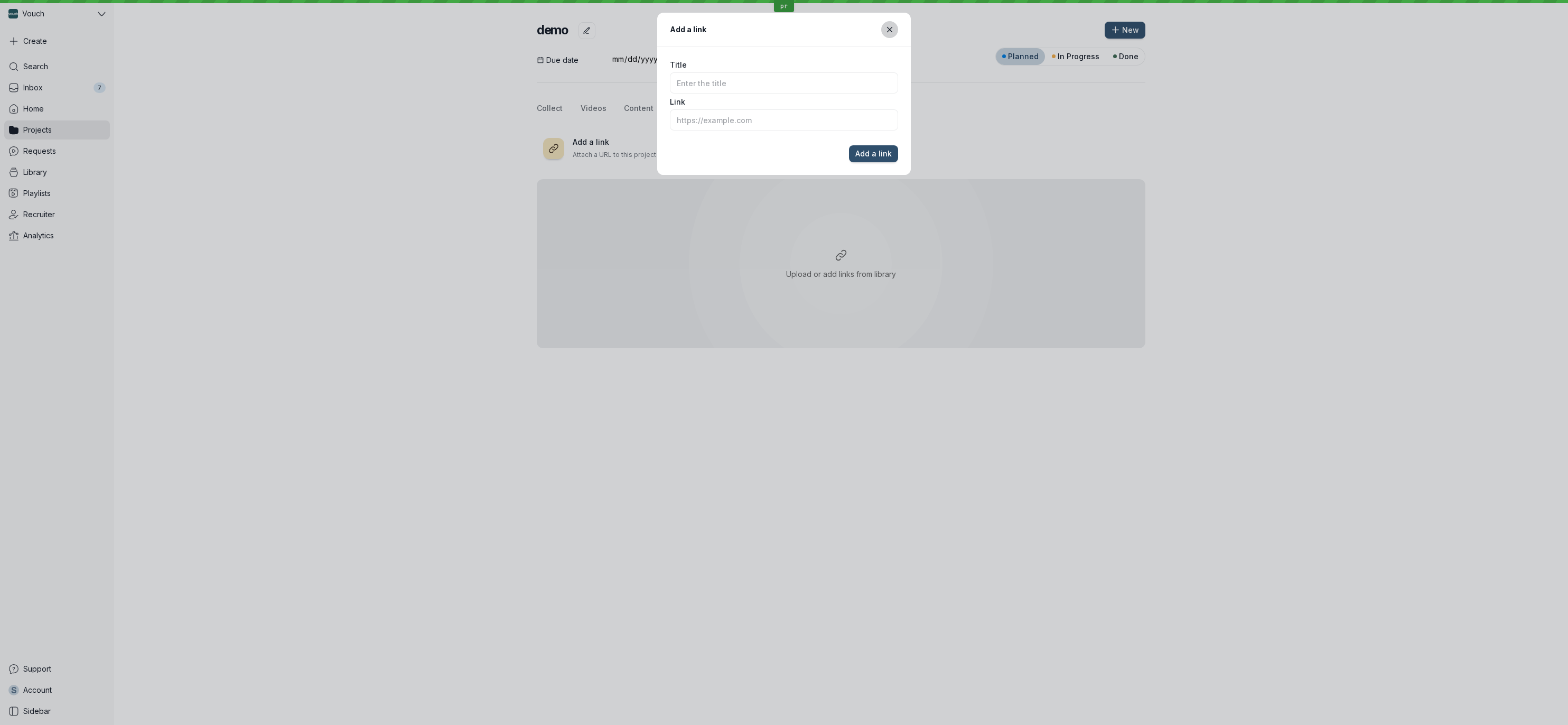
click at [886, 32] on icon "Close modal" at bounding box center [890, 30] width 9 height 9
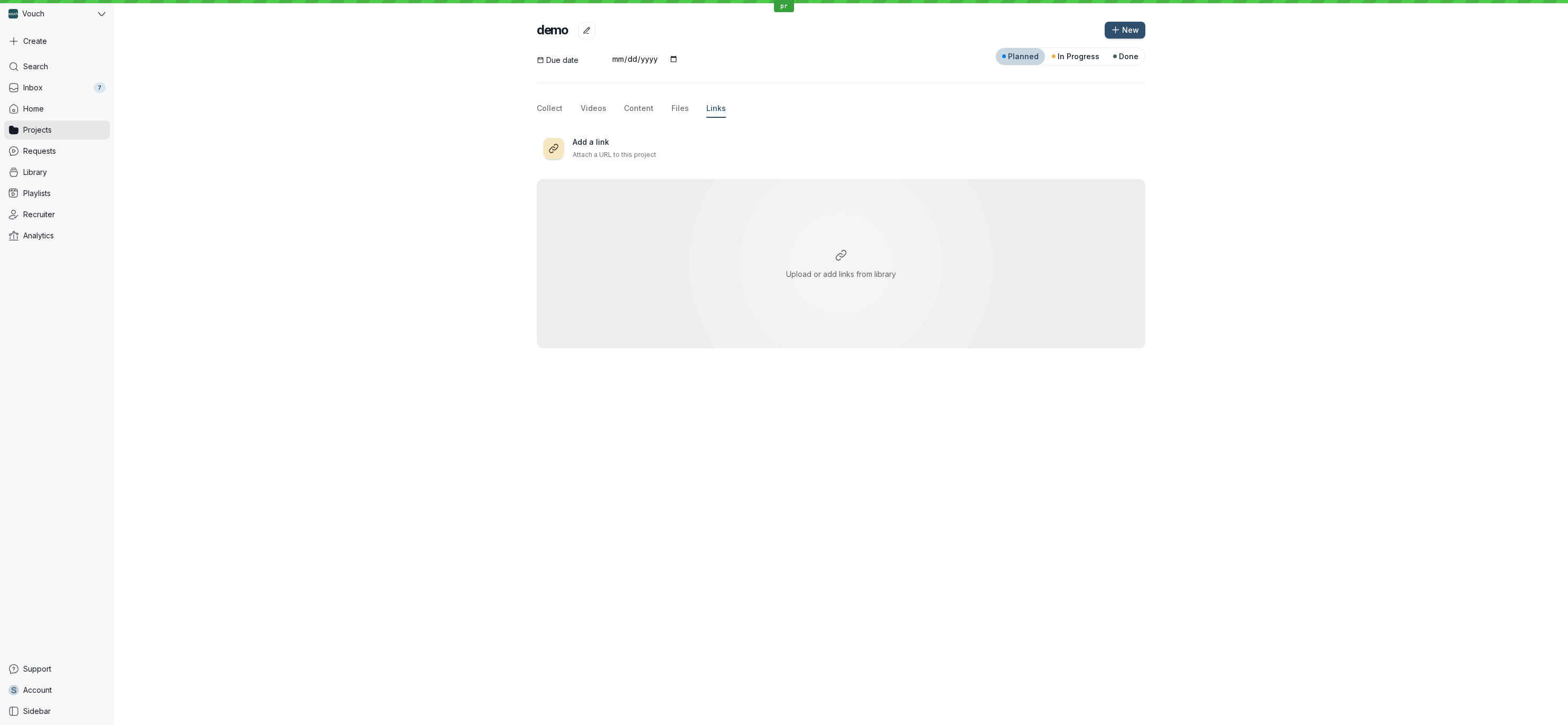
click at [899, 125] on div "Due date Planned In Progress Done Collect Videos Content Files Links Add a link…" at bounding box center [841, 198] width 608 height 300
click at [638, 64] on div at bounding box center [645, 60] width 73 height 17
click at [642, 61] on input "date" at bounding box center [646, 59] width 67 height 8
click at [674, 59] on input "date" at bounding box center [646, 59] width 67 height 8
click at [758, 71] on div at bounding box center [841, 82] width 608 height 34
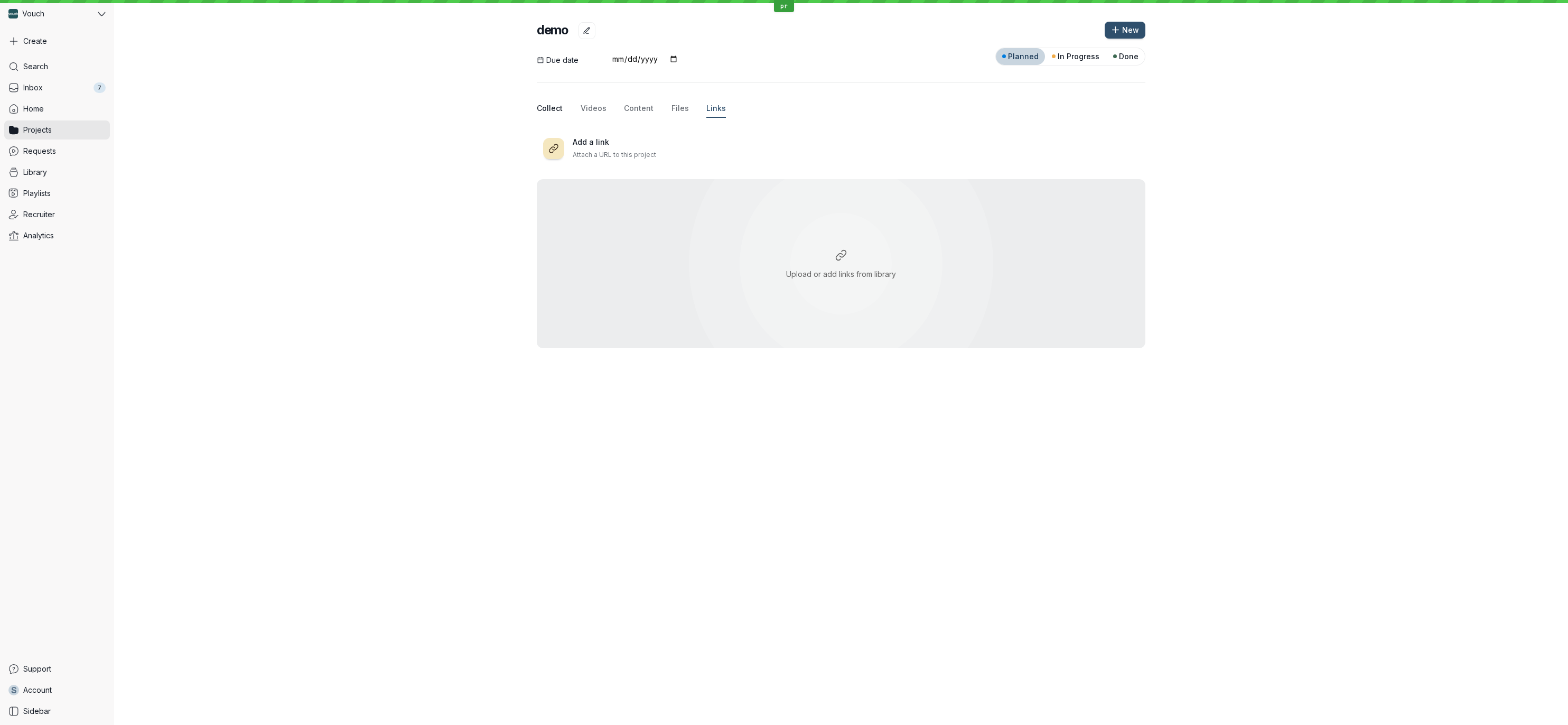
click at [558, 101] on button "Collect" at bounding box center [549, 109] width 26 height 18
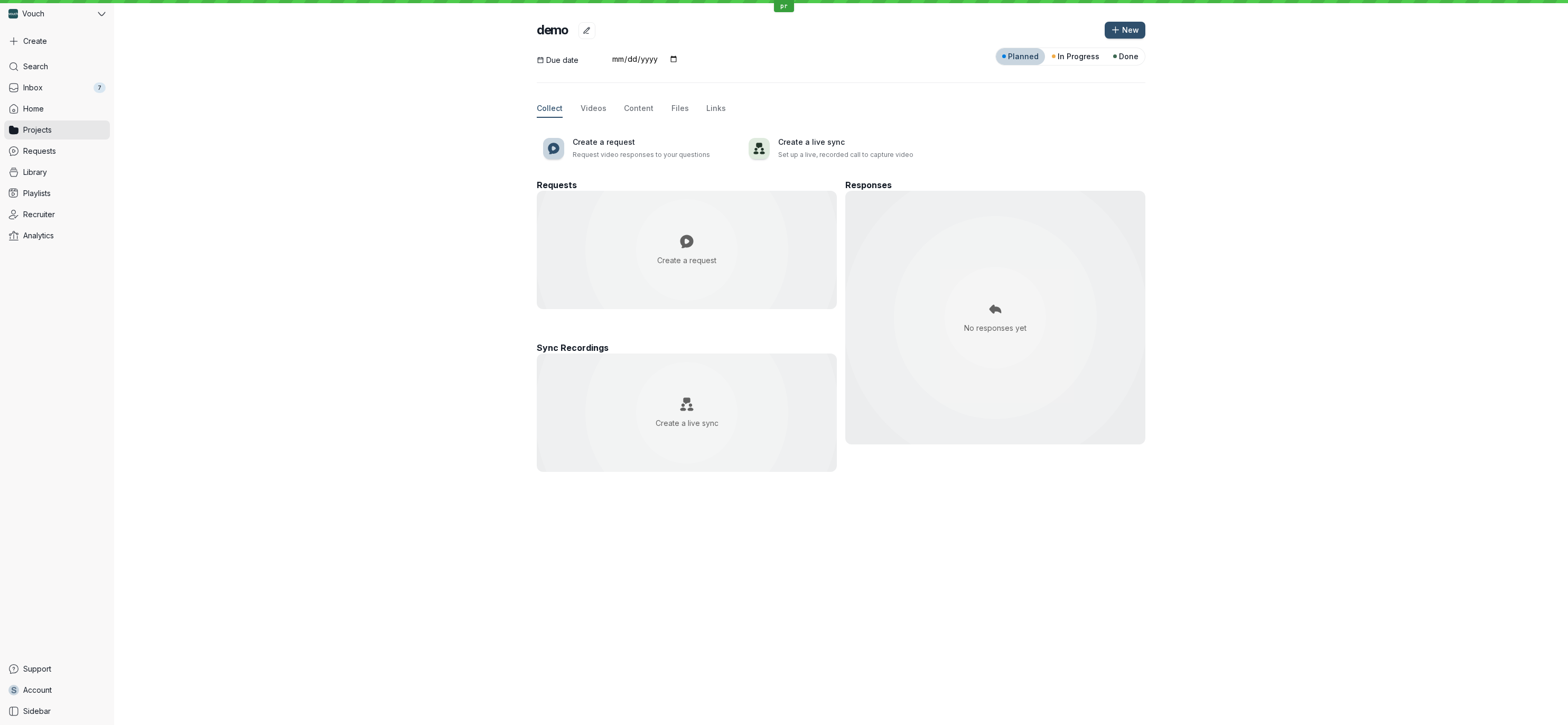
click at [507, 154] on div "Due date Planned In Progress Done Collect Videos Content Files Links Create a r…" at bounding box center [842, 244] width 1454 height 409
click at [95, 126] on link "Projects" at bounding box center [58, 129] width 106 height 19
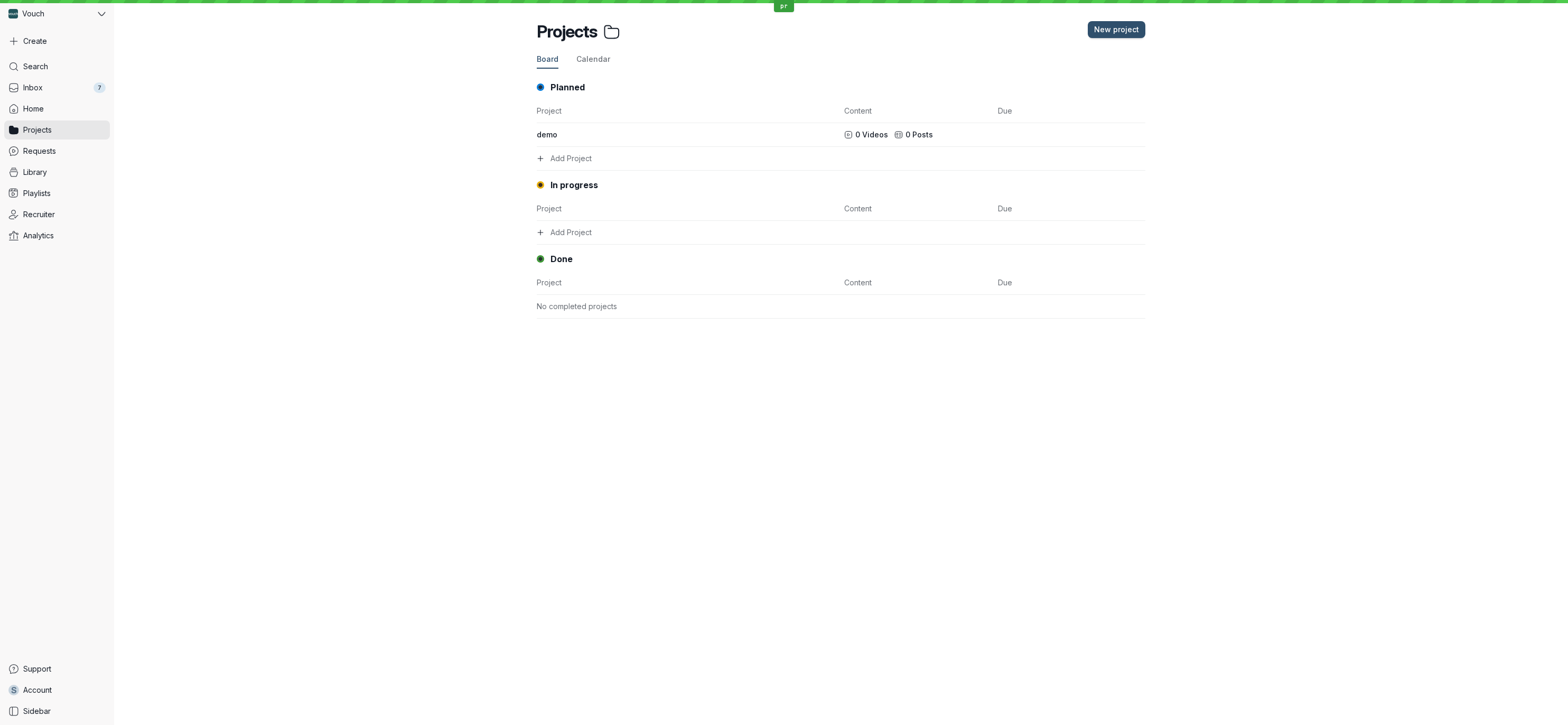
click at [356, 160] on div "Board Calendar Planned Project Content Due demo 0 Videos 0 Posts Add Project In…" at bounding box center [842, 185] width 1454 height 285
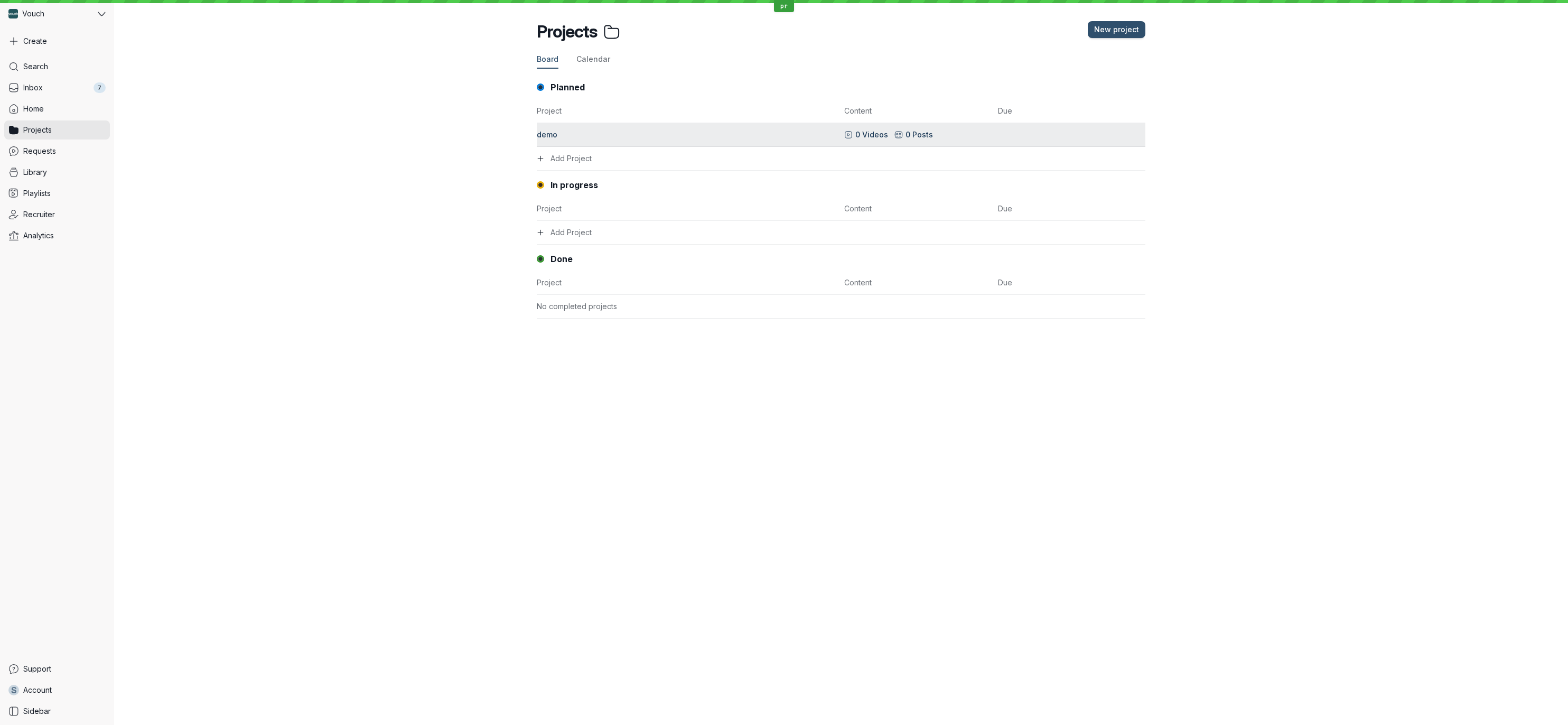
click at [598, 139] on div "demo" at bounding box center [687, 135] width 301 height 11
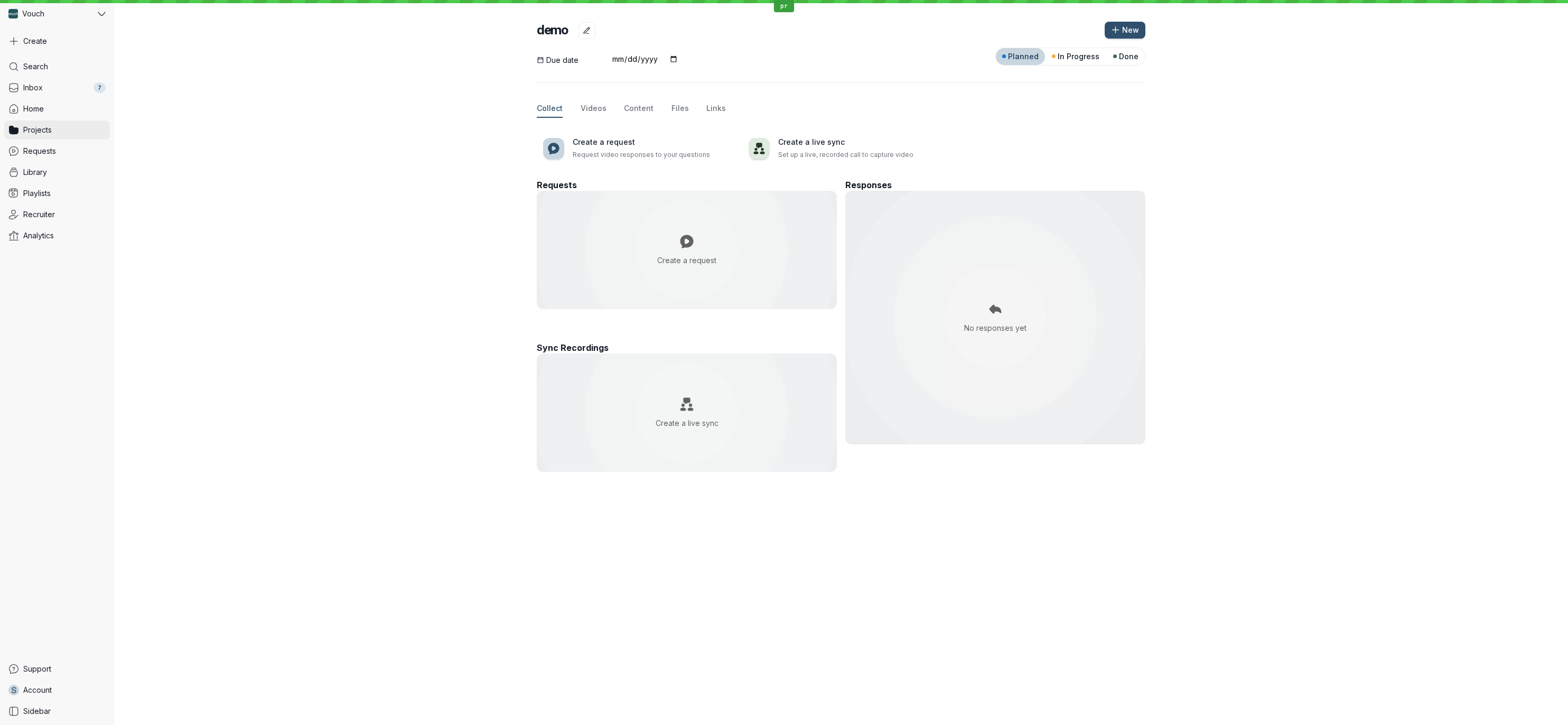
click at [55, 126] on link "Projects" at bounding box center [58, 129] width 106 height 19
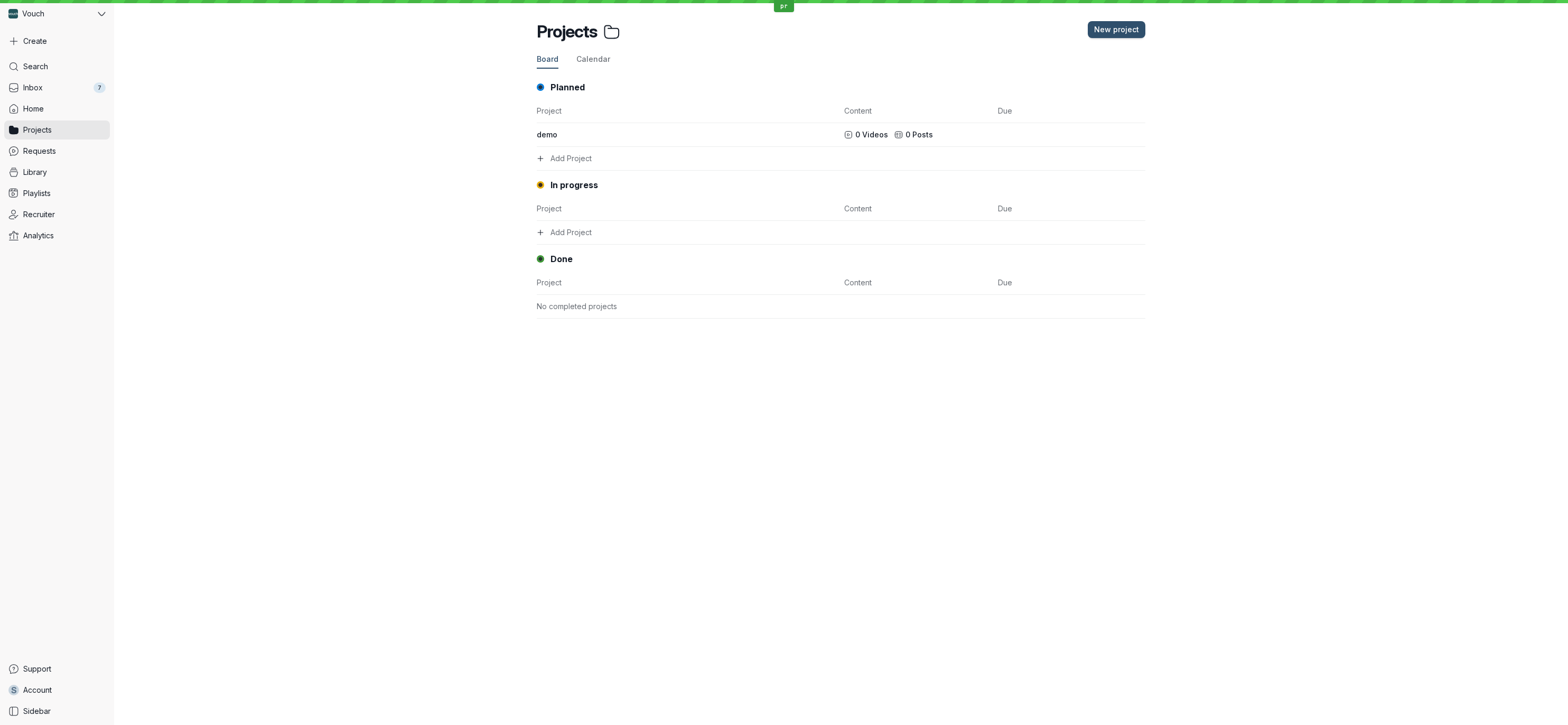
click at [238, 159] on div "Board Calendar Planned Project Content Due demo 0 Videos 0 Posts Add Project In…" at bounding box center [842, 185] width 1454 height 285
click at [362, 185] on div "Board Calendar Planned Project Content Due demo 0 Videos 0 Posts Add Project In…" at bounding box center [842, 185] width 1454 height 285
click at [339, 151] on div "Board Calendar Planned Project Content Due demo 0 Videos 0 Posts Add Project In…" at bounding box center [842, 185] width 1454 height 285
click at [388, 127] on div "Board Calendar Planned Project Content Due demo 0 Videos 0 Posts Add Project In…" at bounding box center [842, 185] width 1454 height 285
click at [605, 608] on div "Projects New project Board Calendar Planned Project Content Due demo 0 Videos 0…" at bounding box center [842, 362] width 1454 height 725
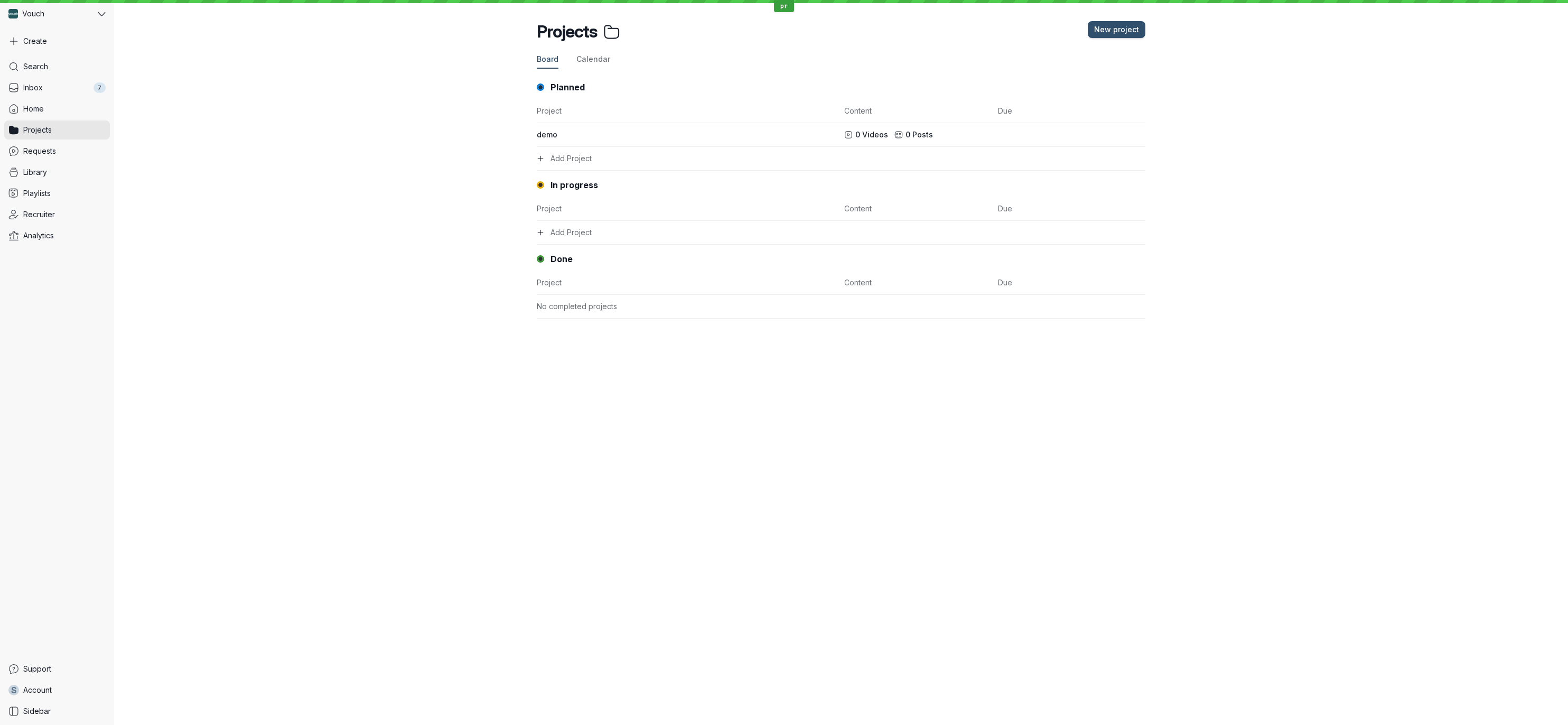
click at [612, 519] on div "Projects New project Board Calendar Planned Project Content Due demo 0 Videos 0…" at bounding box center [842, 362] width 1454 height 725
